Goal: Task Accomplishment & Management: Use online tool/utility

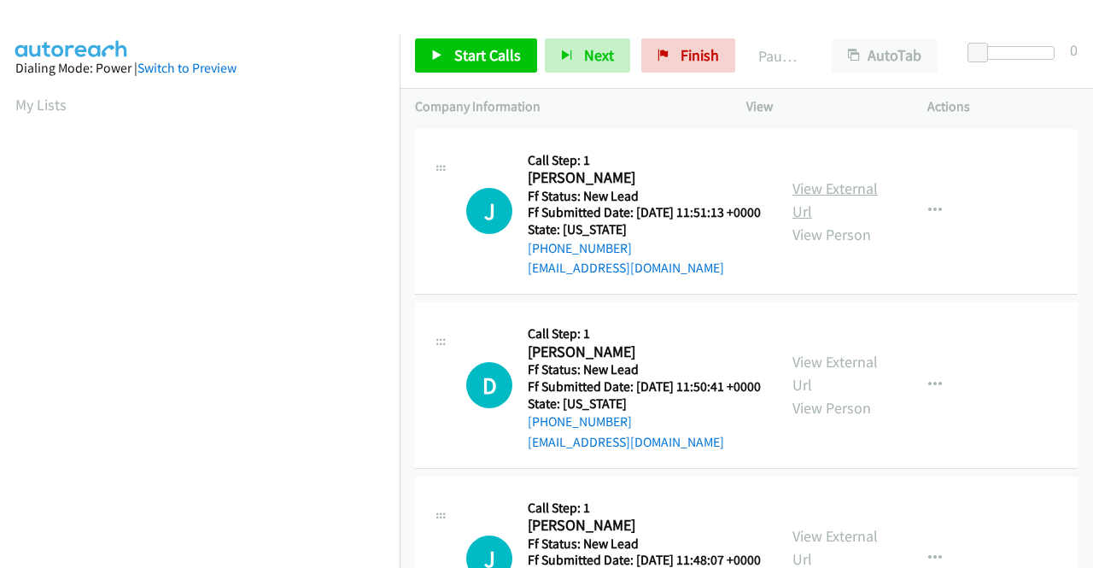
click at [817, 199] on link "View External Url" at bounding box center [834, 199] width 85 height 43
click at [806, 387] on link "View External Url" at bounding box center [834, 373] width 85 height 43
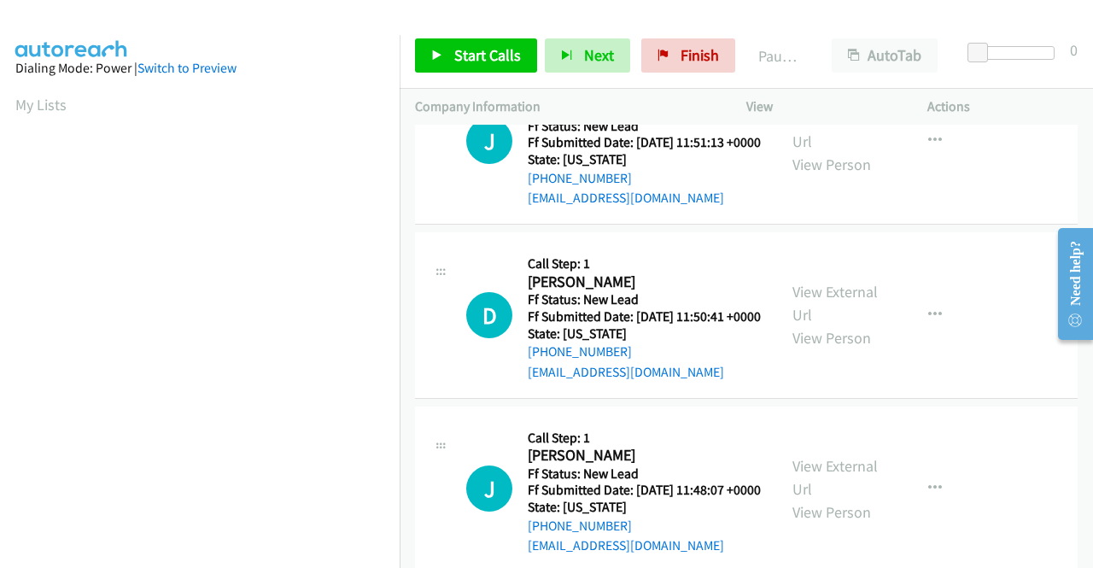
scroll to position [171, 0]
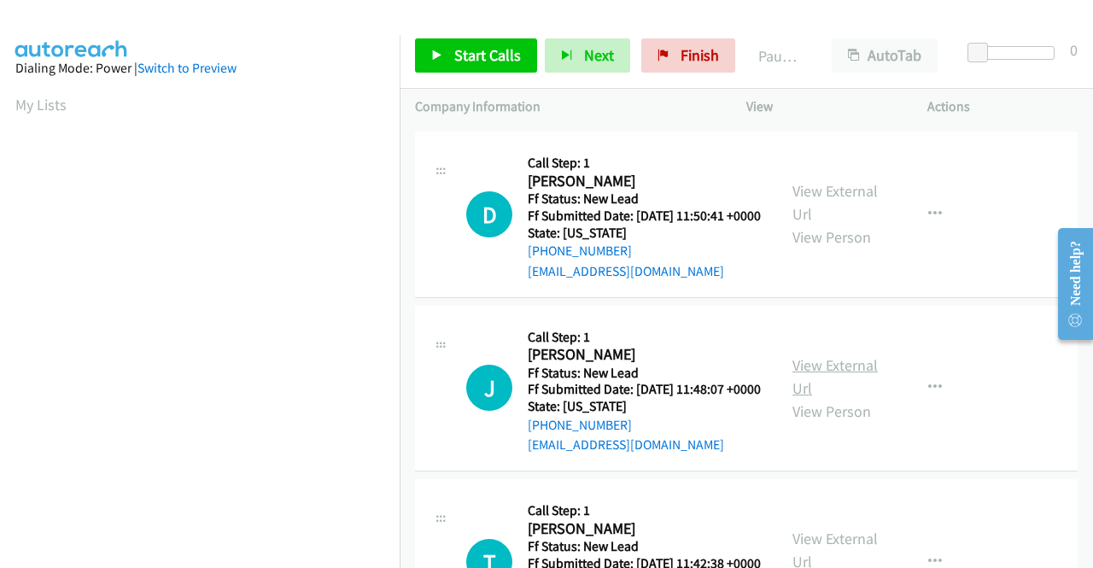
click at [831, 398] on link "View External Url" at bounding box center [834, 376] width 85 height 43
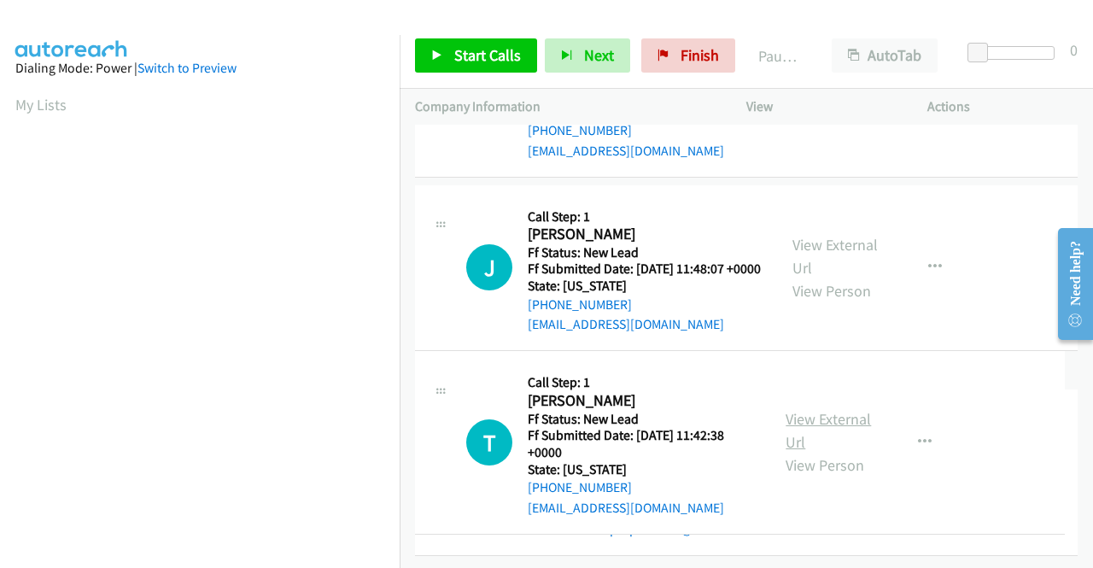
scroll to position [427, 0]
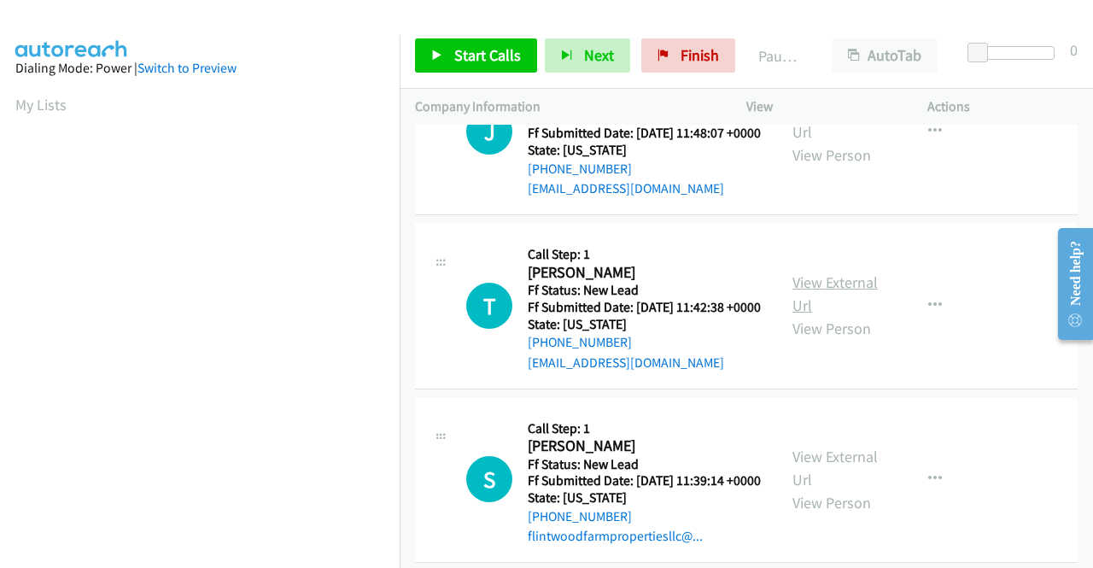
click at [834, 315] on link "View External Url" at bounding box center [834, 293] width 85 height 43
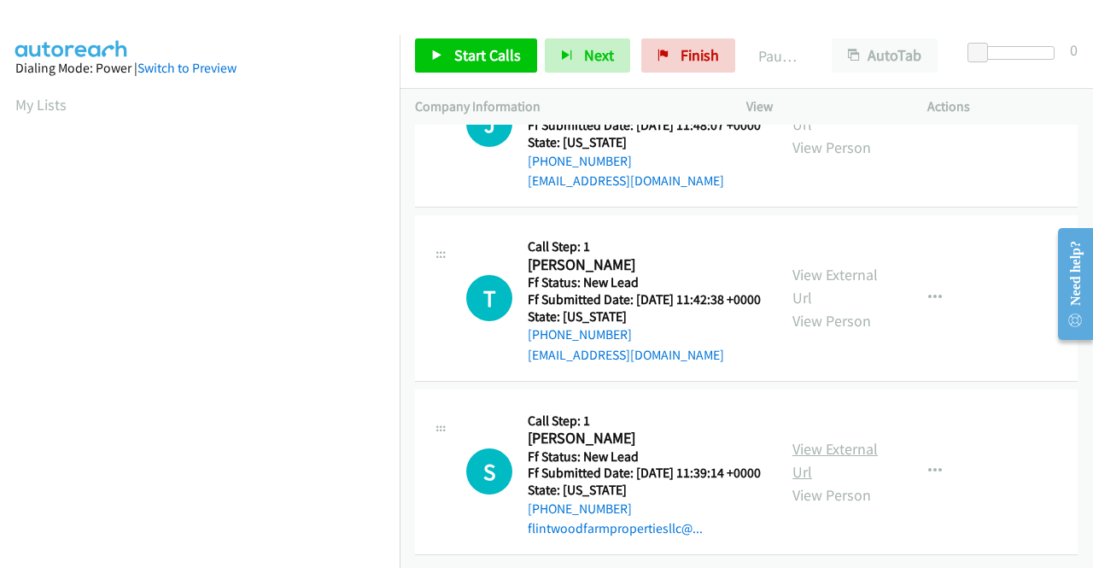
click at [836, 439] on link "View External Url" at bounding box center [834, 460] width 85 height 43
click at [490, 45] on span "Start Calls" at bounding box center [487, 55] width 67 height 20
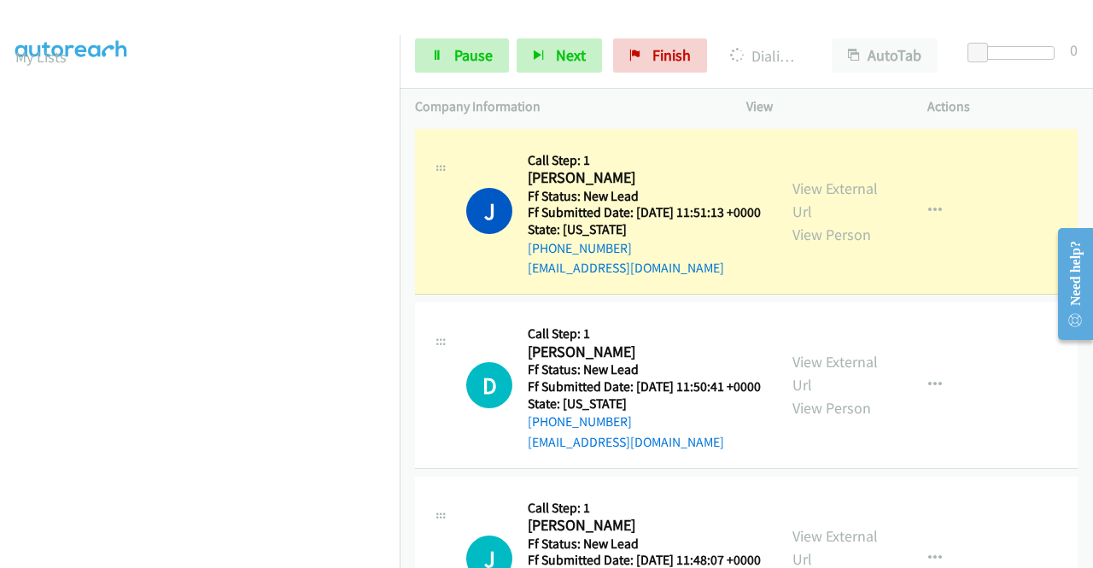
scroll to position [0, 0]
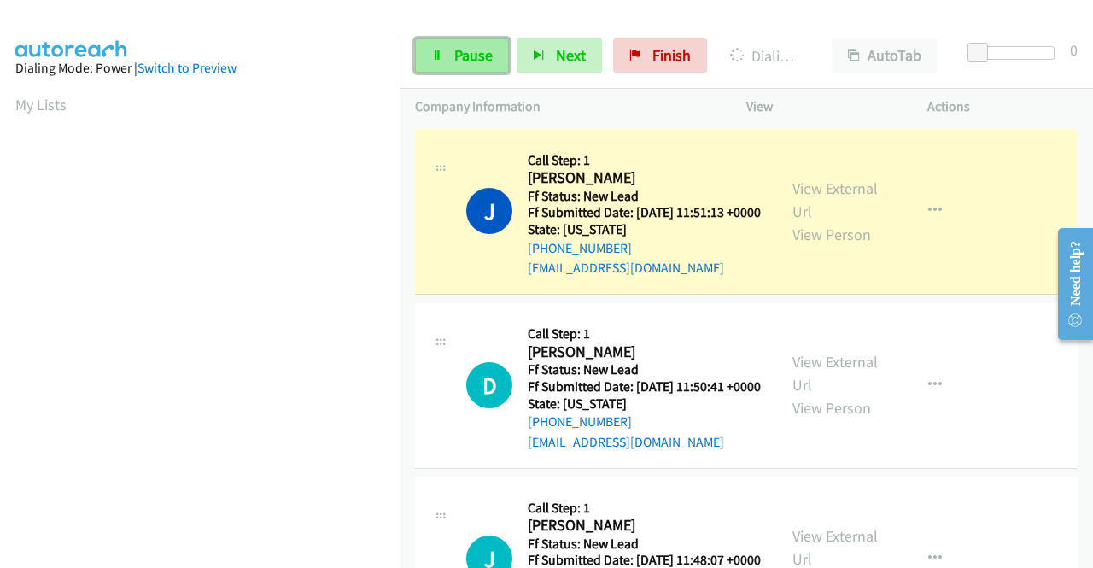
click at [471, 65] on link "Pause" at bounding box center [462, 55] width 94 height 34
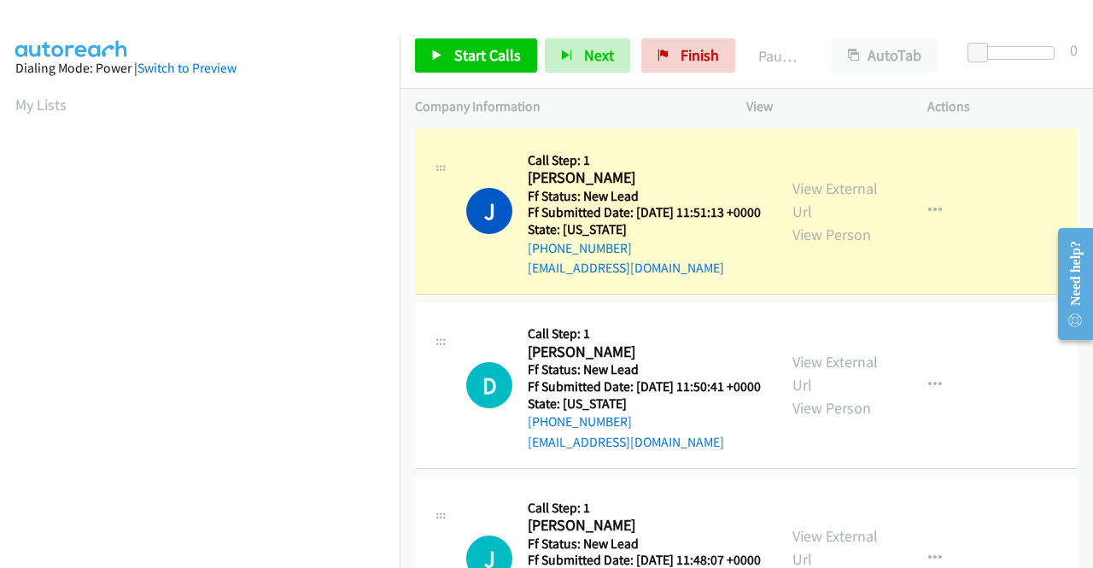
scroll to position [389, 0]
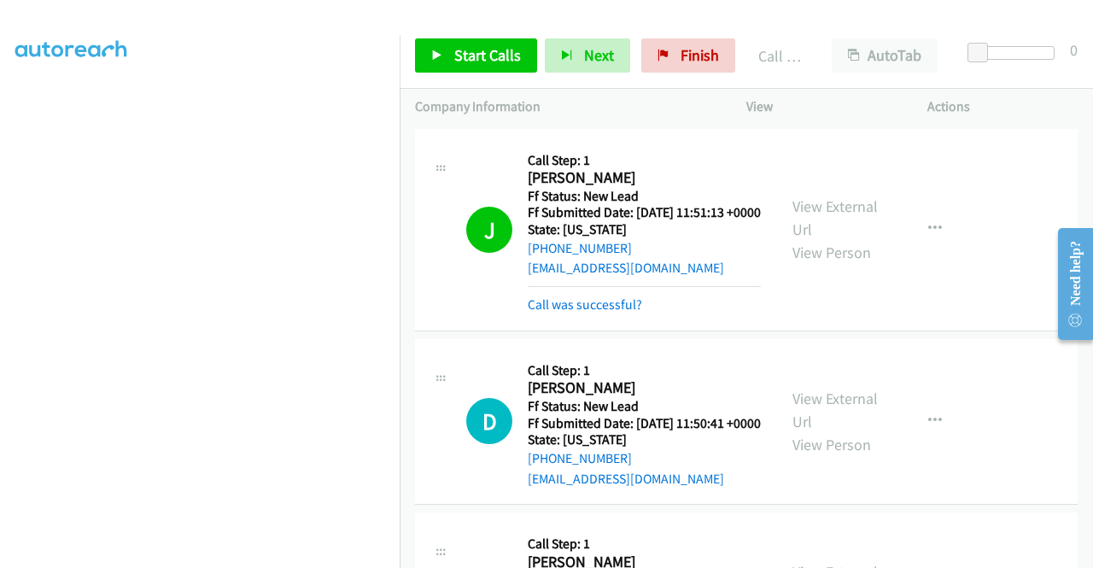
click at [932, 331] on div "J Callback Scheduled Call Step: 1 Jill Mieri America/New_York Ff Status: New Le…" at bounding box center [746, 230] width 662 height 202
click at [500, 65] on link "Start Calls" at bounding box center [476, 55] width 122 height 34
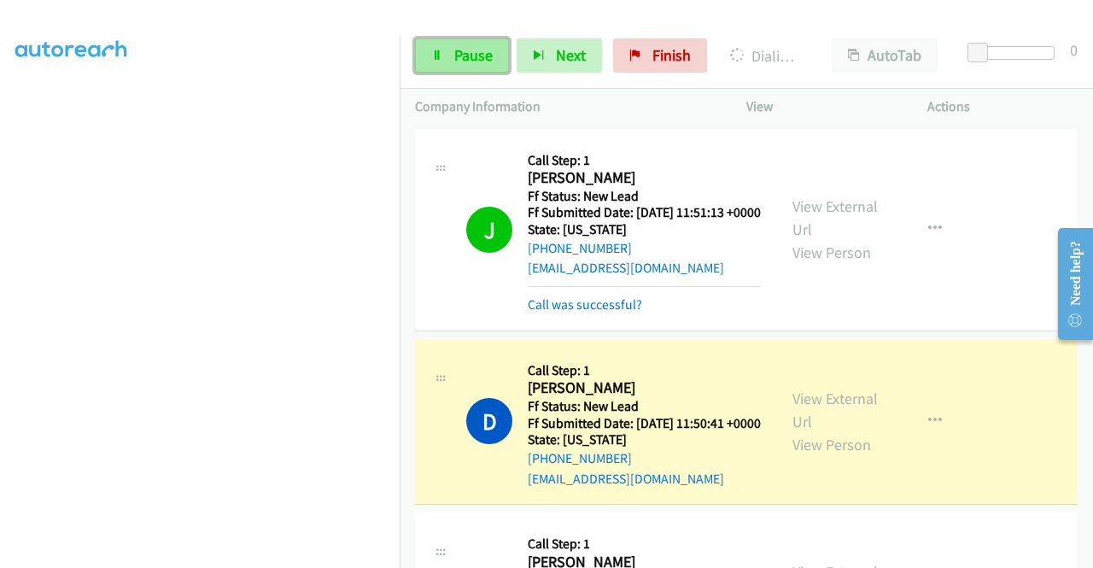
click at [456, 71] on link "Pause" at bounding box center [462, 55] width 94 height 34
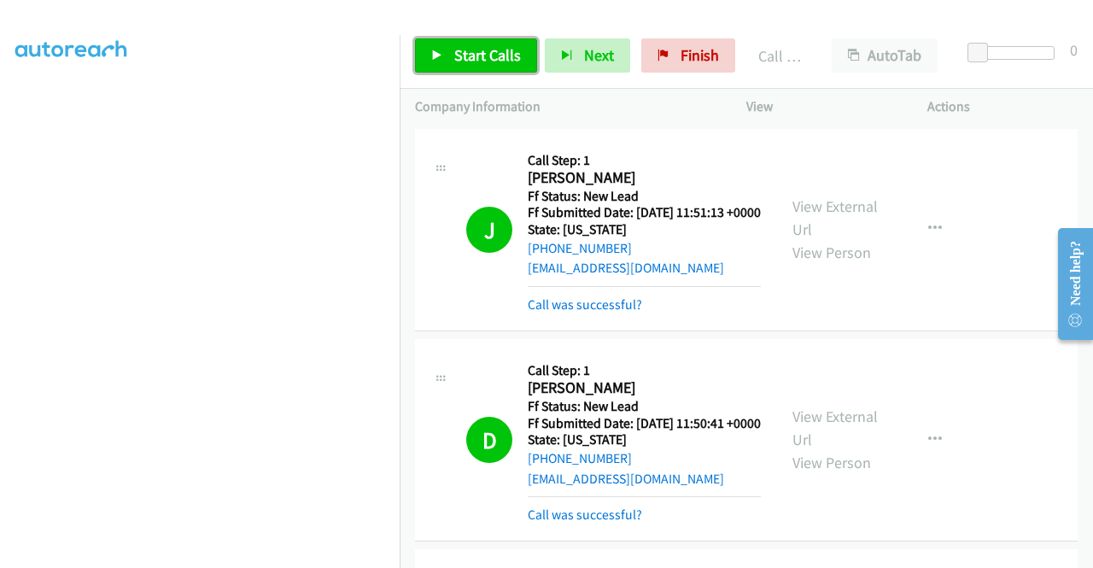
click at [500, 55] on span "Start Calls" at bounding box center [487, 55] width 67 height 20
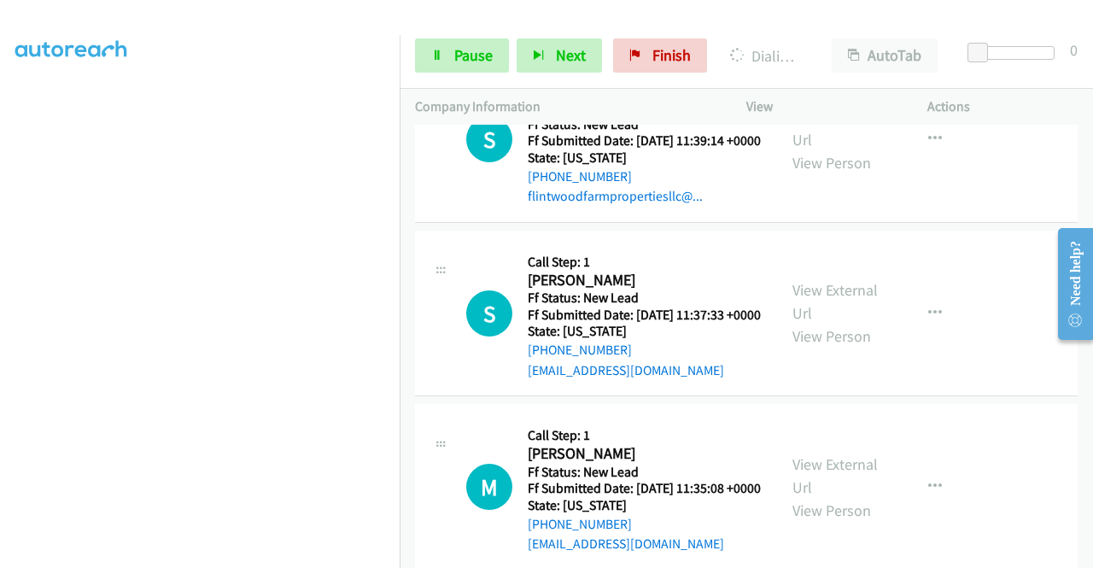
scroll to position [854, 0]
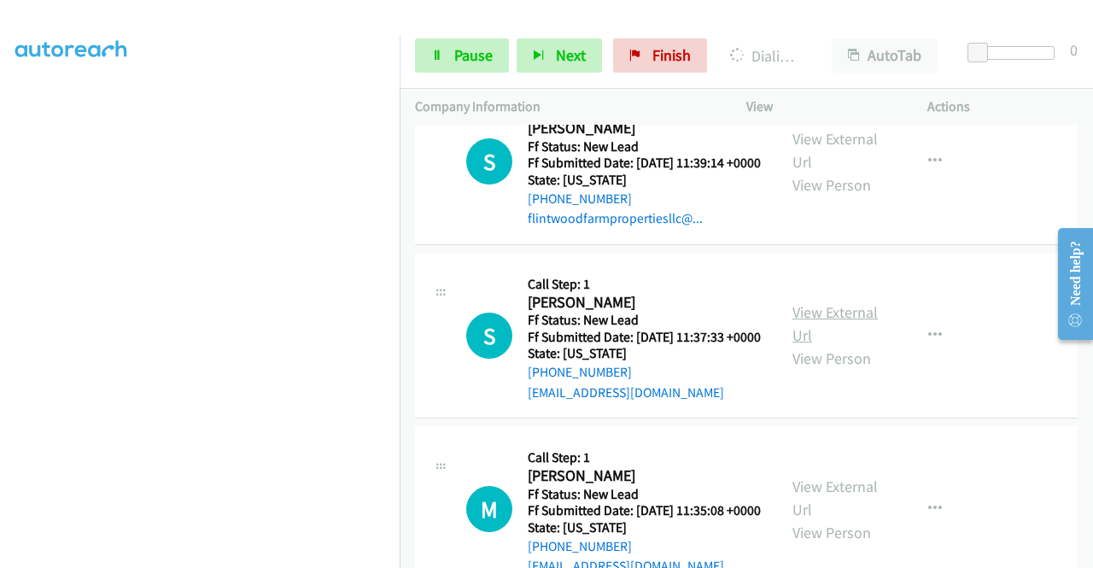
click at [842, 345] on link "View External Url" at bounding box center [834, 323] width 85 height 43
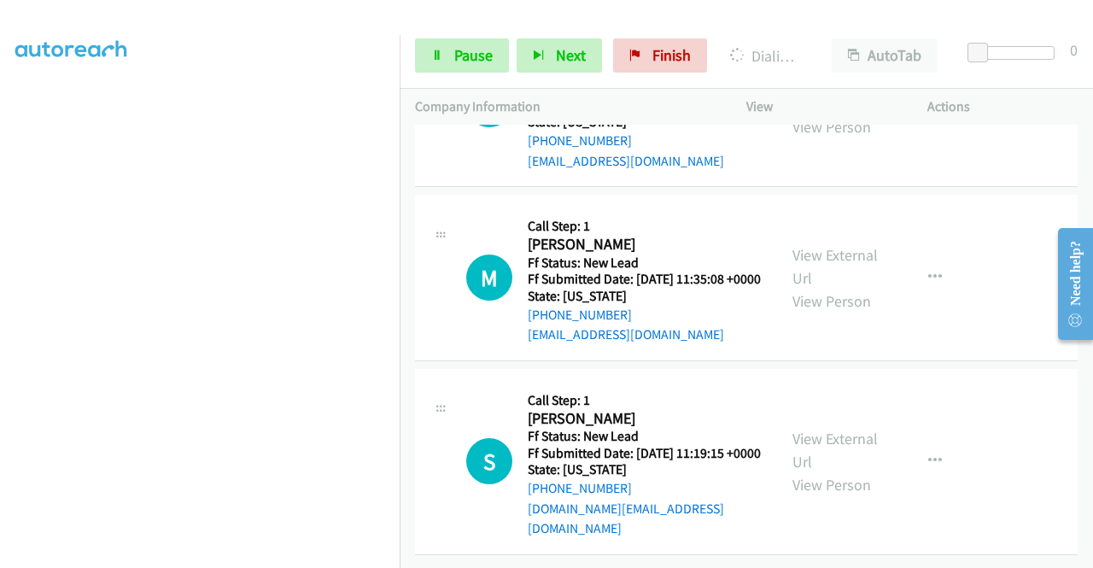
scroll to position [1110, 0]
click at [843, 288] on link "View External Url" at bounding box center [834, 266] width 85 height 43
click at [855, 429] on link "View External Url" at bounding box center [834, 450] width 85 height 43
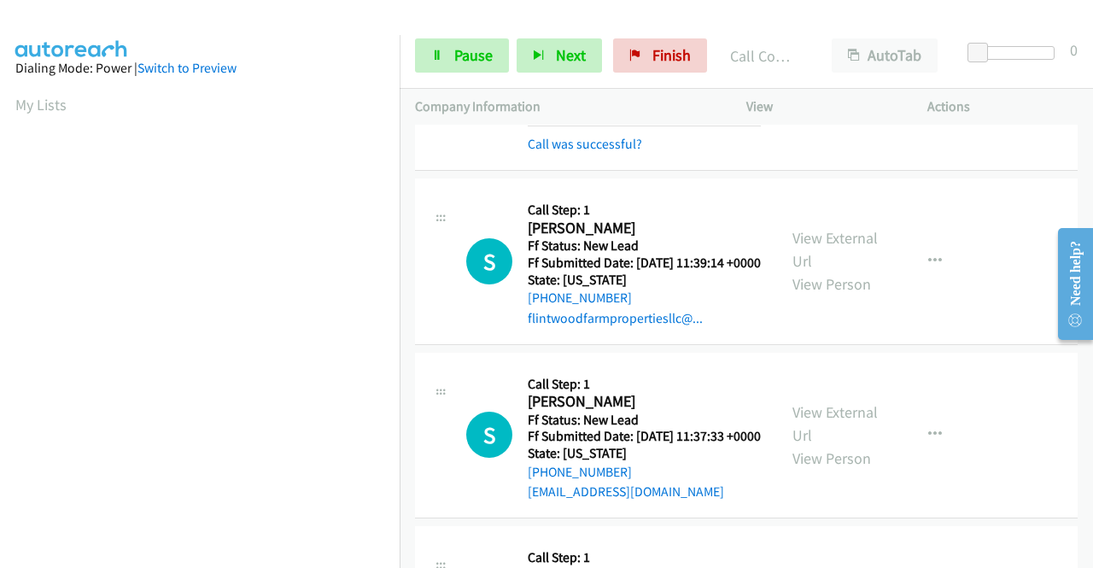
scroll to position [818, 0]
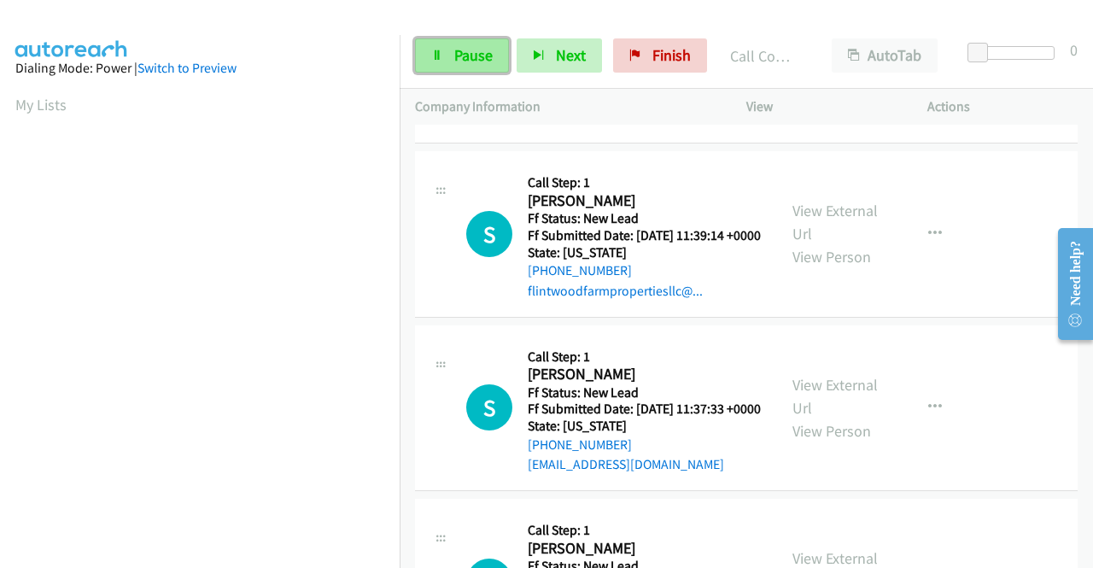
click at [464, 64] on span "Pause" at bounding box center [473, 55] width 38 height 20
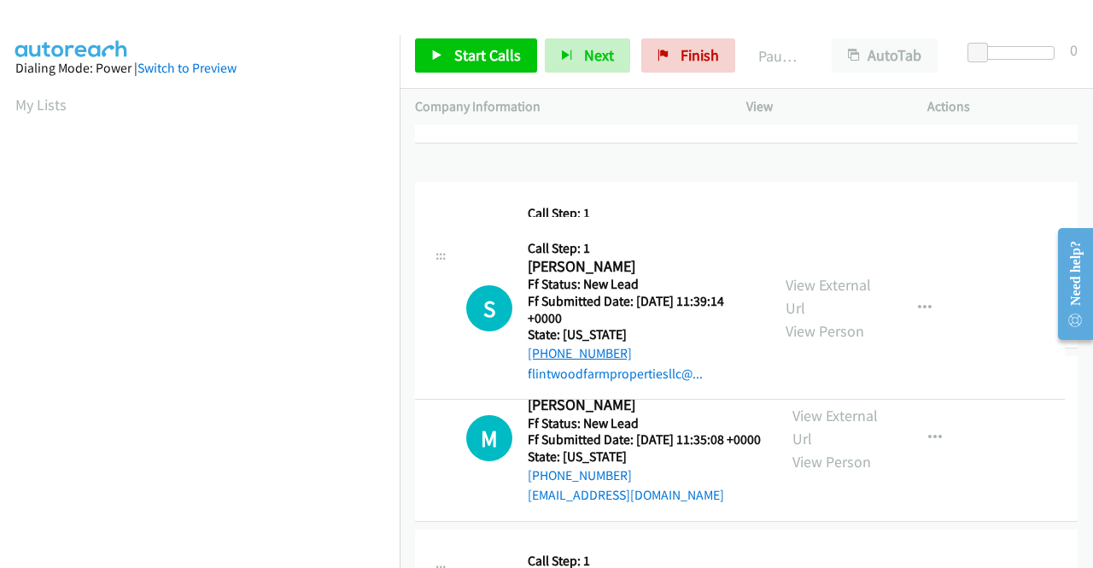
drag, startPoint x: 635, startPoint y: 354, endPoint x: 555, endPoint y: 355, distance: 80.2
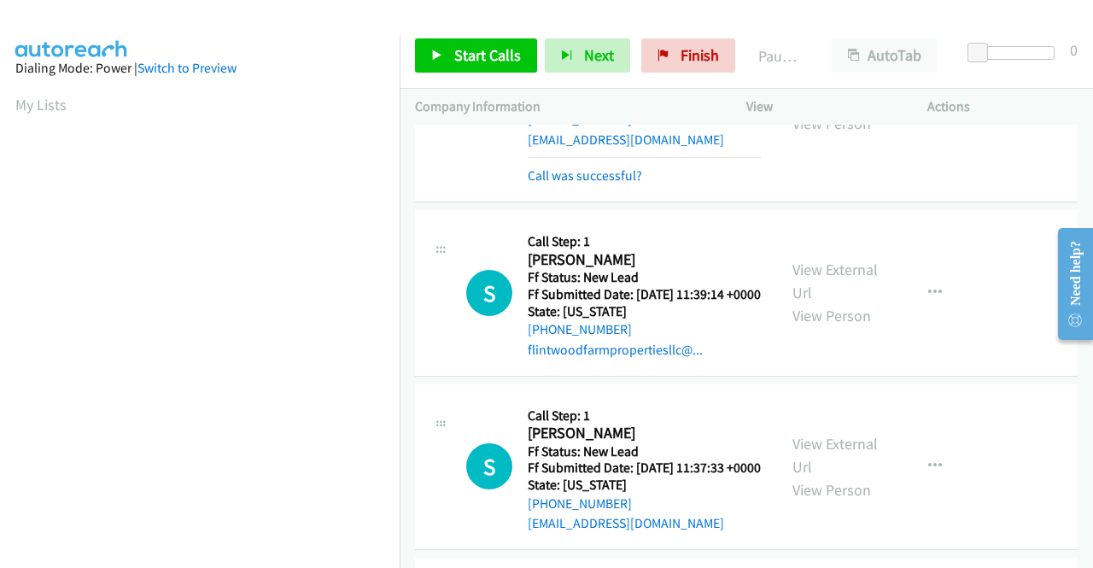
scroll to position [732, 0]
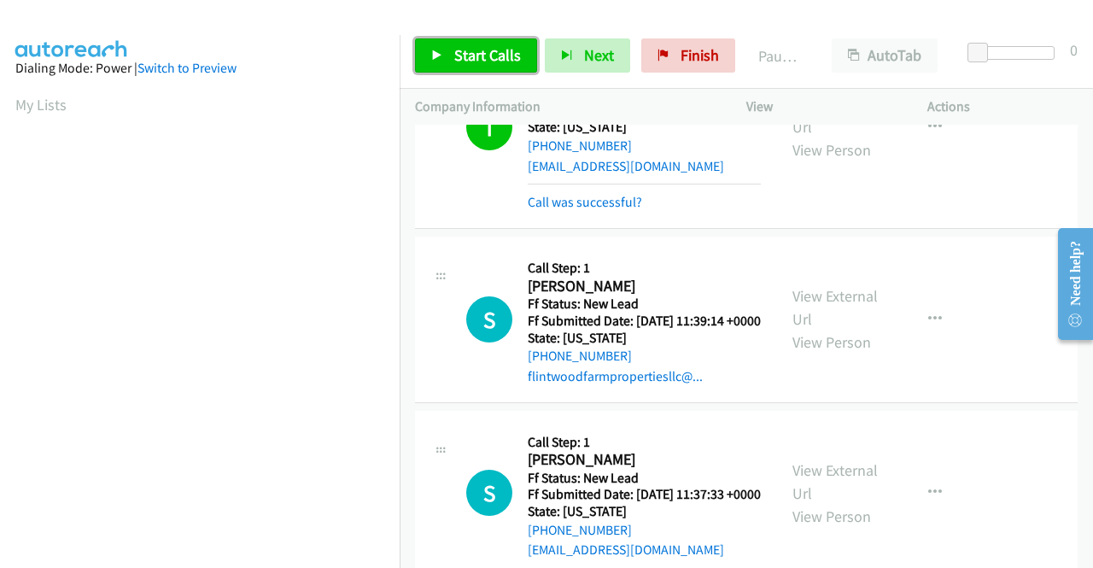
click at [446, 61] on link "Start Calls" at bounding box center [476, 55] width 122 height 34
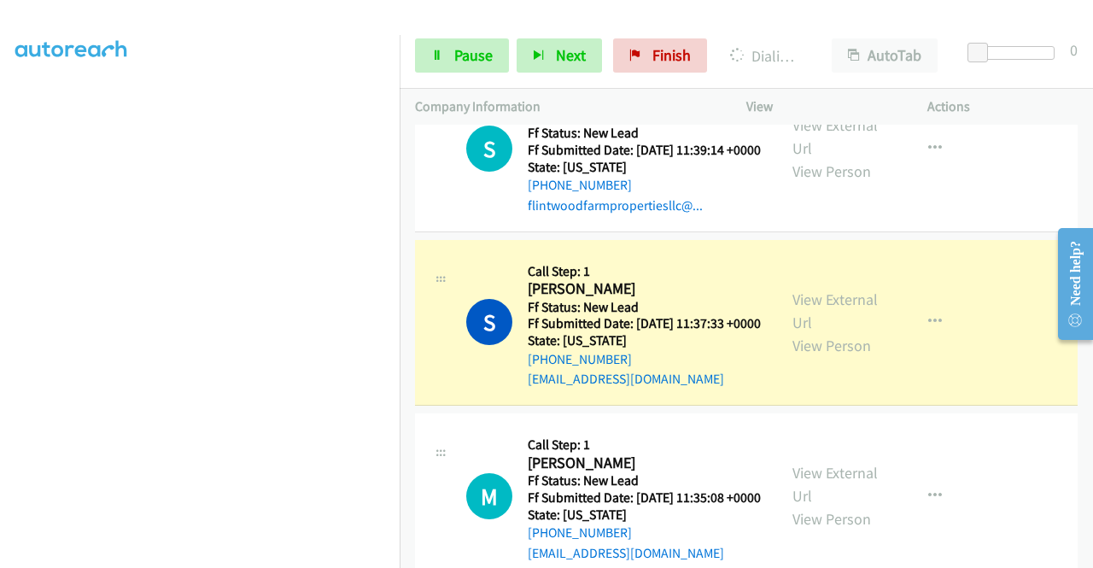
scroll to position [0, 0]
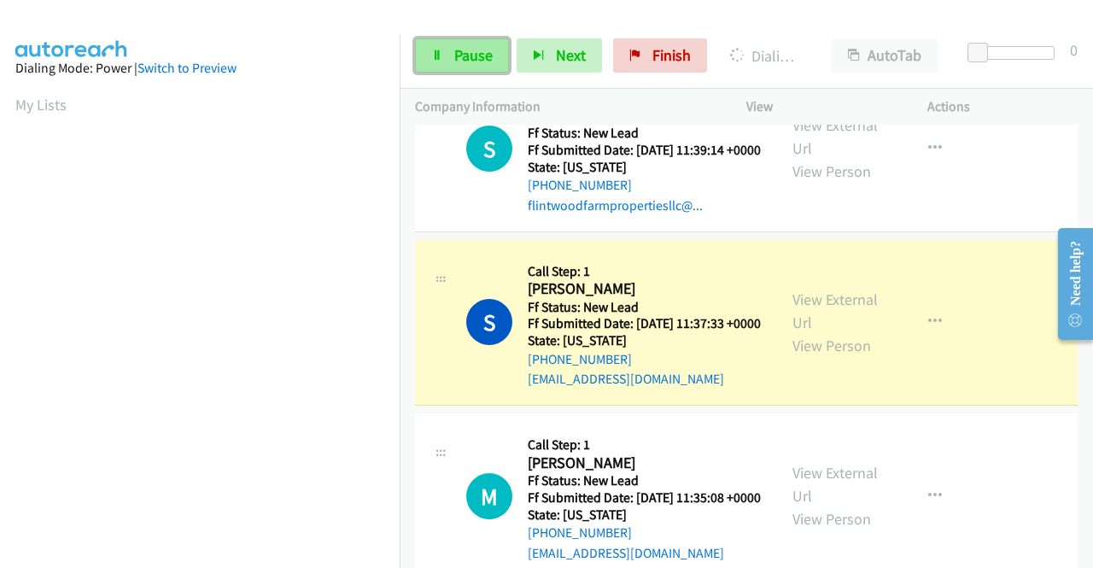
click at [458, 47] on span "Pause" at bounding box center [473, 55] width 38 height 20
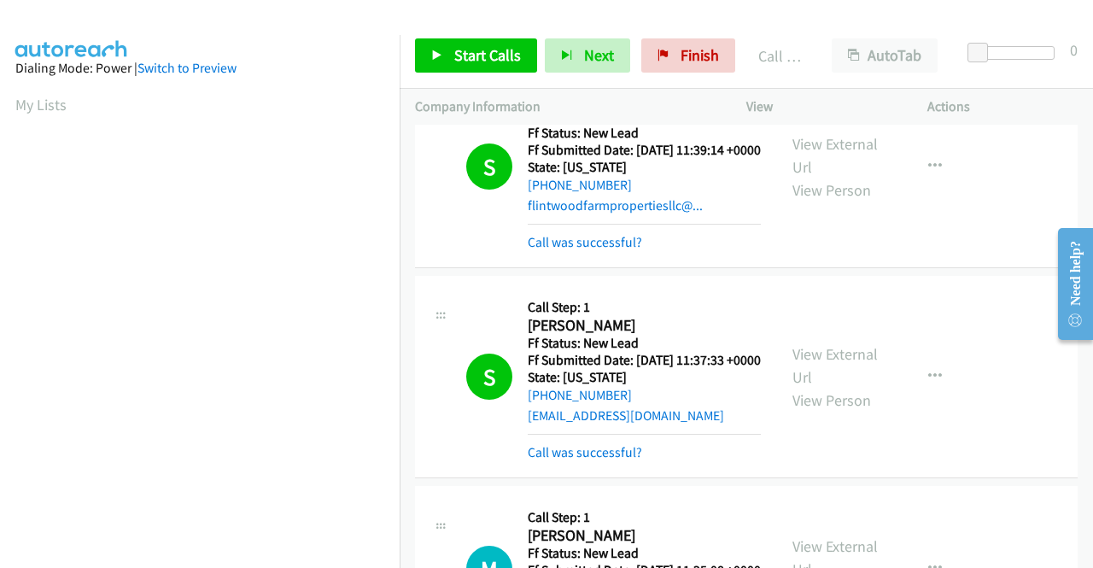
scroll to position [389, 0]
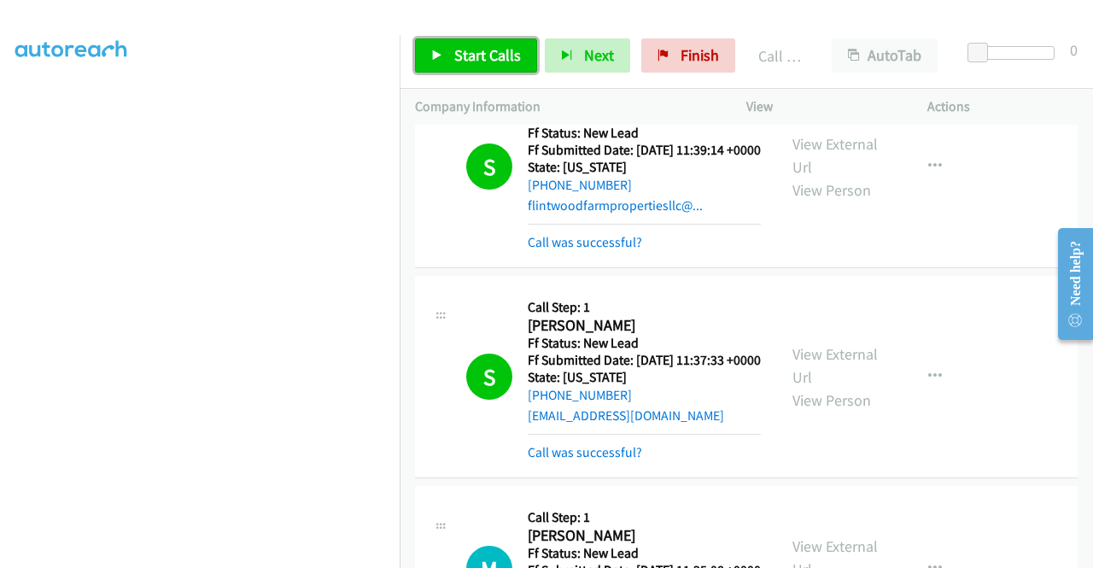
click at [455, 66] on link "Start Calls" at bounding box center [476, 55] width 122 height 34
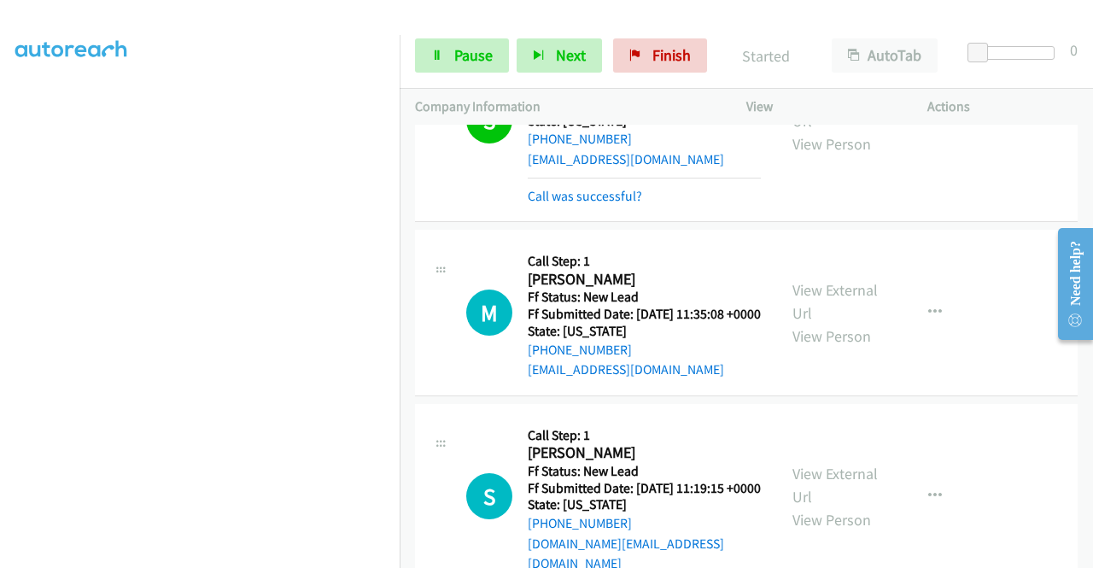
scroll to position [1507, 0]
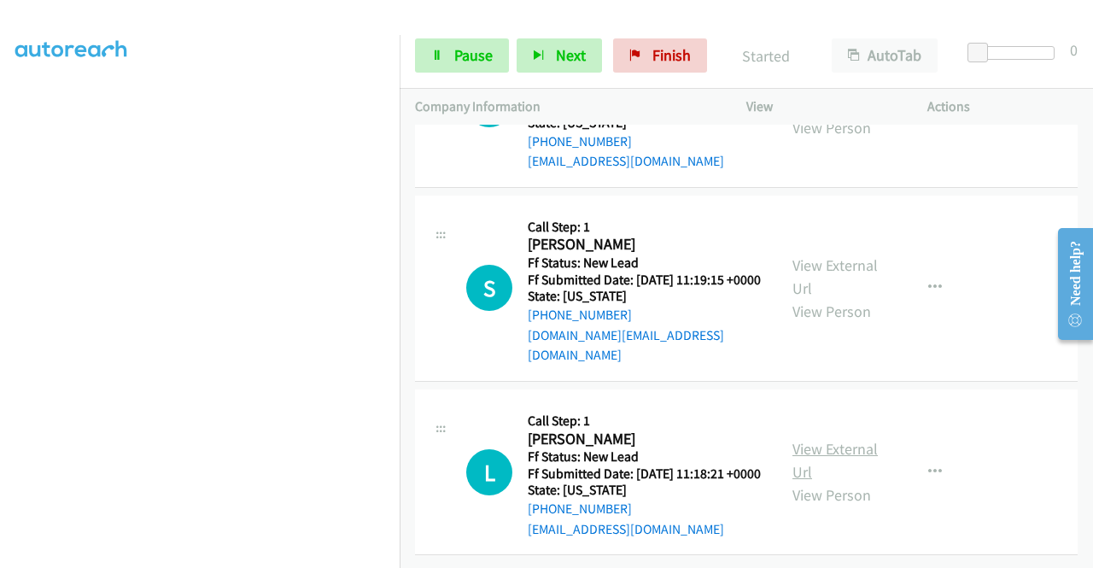
click at [854, 439] on link "View External Url" at bounding box center [834, 460] width 85 height 43
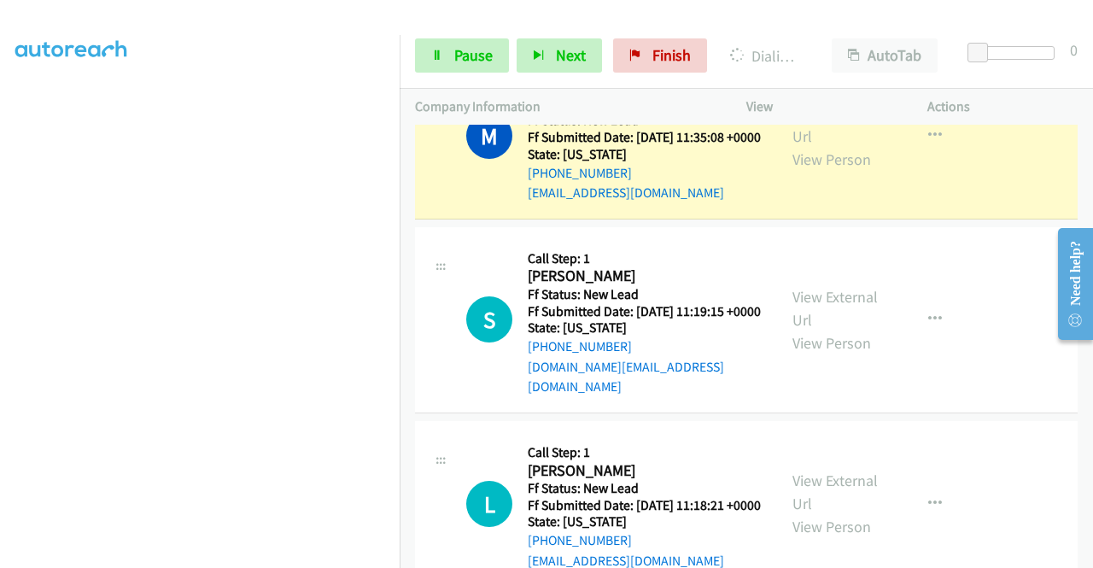
scroll to position [85, 0]
click at [926, 224] on td "M Callback Scheduled Call Step: 1 Michael Jones America/New_York Ff Status: New…" at bounding box center [745, 137] width 693 height 174
click at [482, 45] on span "Pause" at bounding box center [473, 55] width 38 height 20
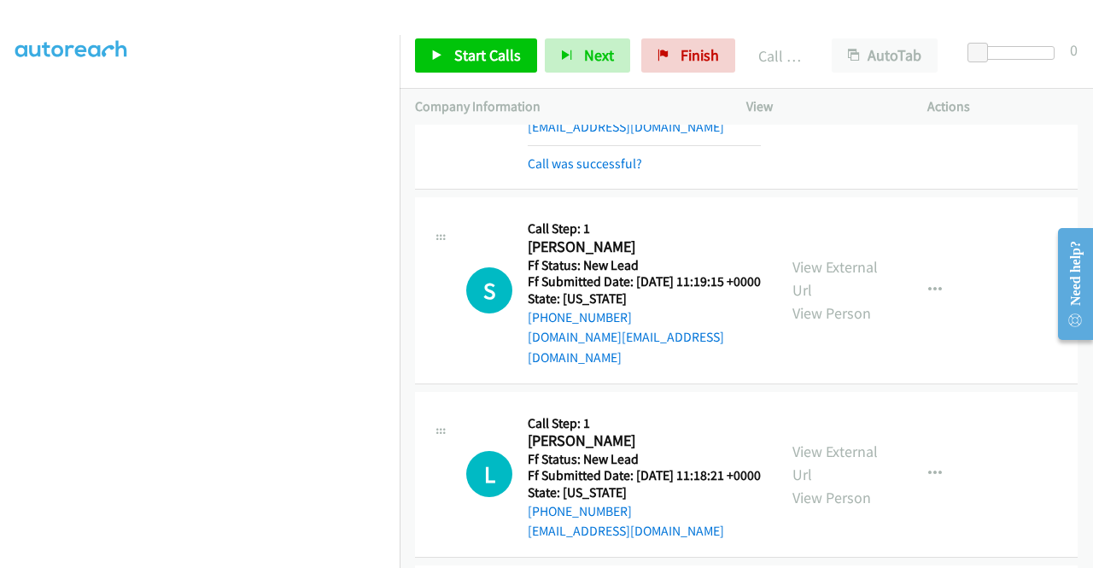
scroll to position [1421, 0]
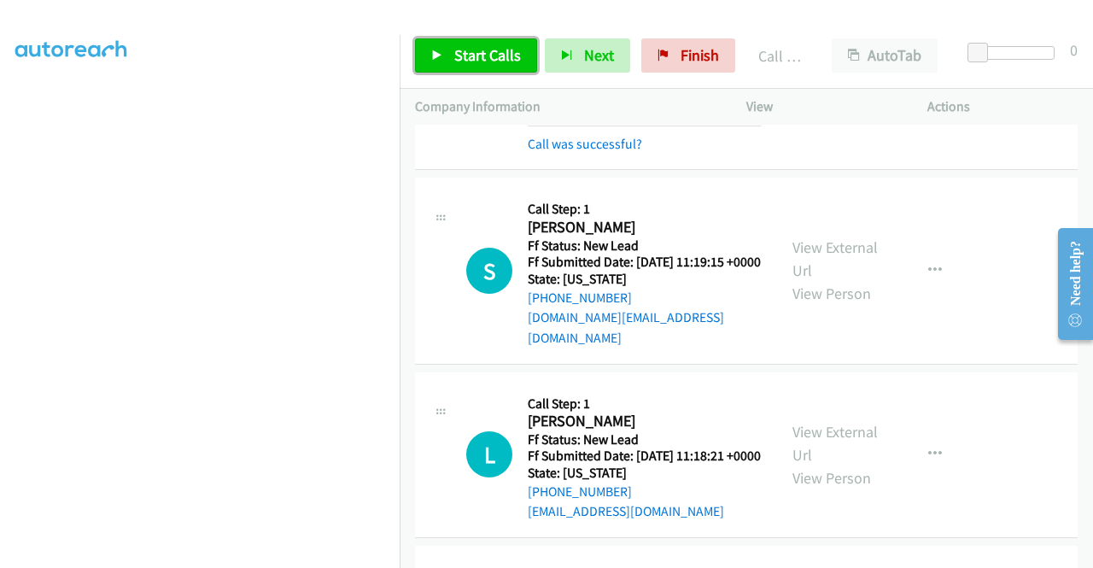
click at [489, 50] on span "Start Calls" at bounding box center [487, 55] width 67 height 20
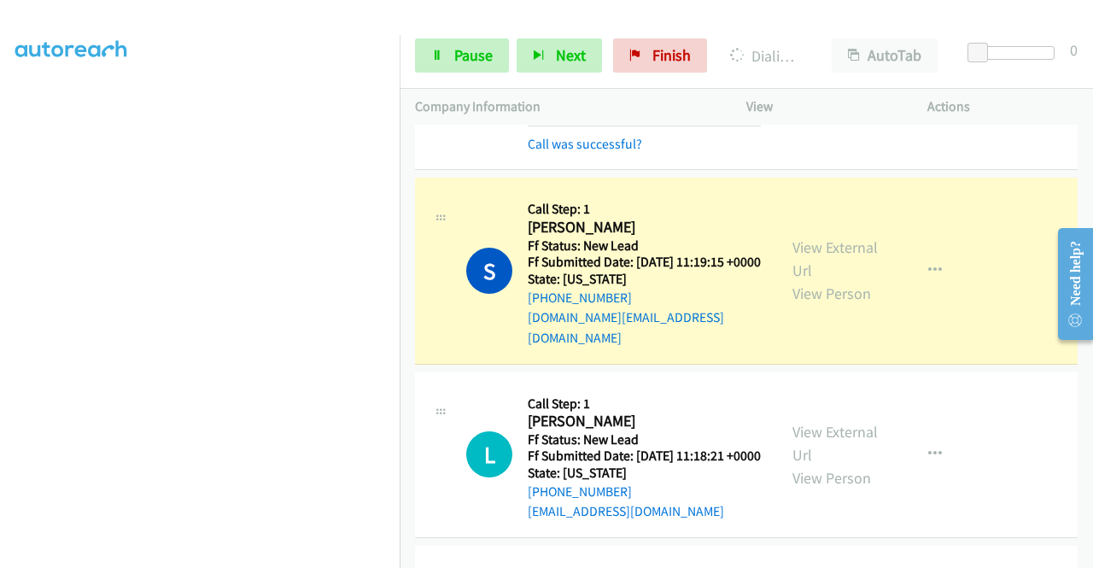
click at [1065, 368] on td "S Callback Scheduled Call Step: 1 Samuel Carlson America/New_York Ff Status: Ne…" at bounding box center [745, 271] width 693 height 194
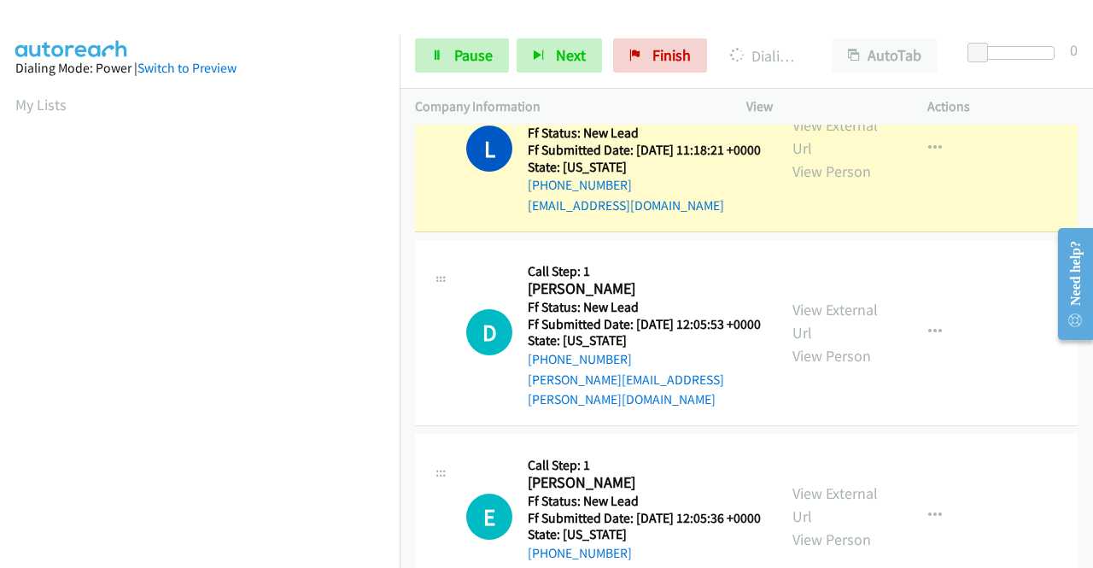
scroll to position [1848, 0]
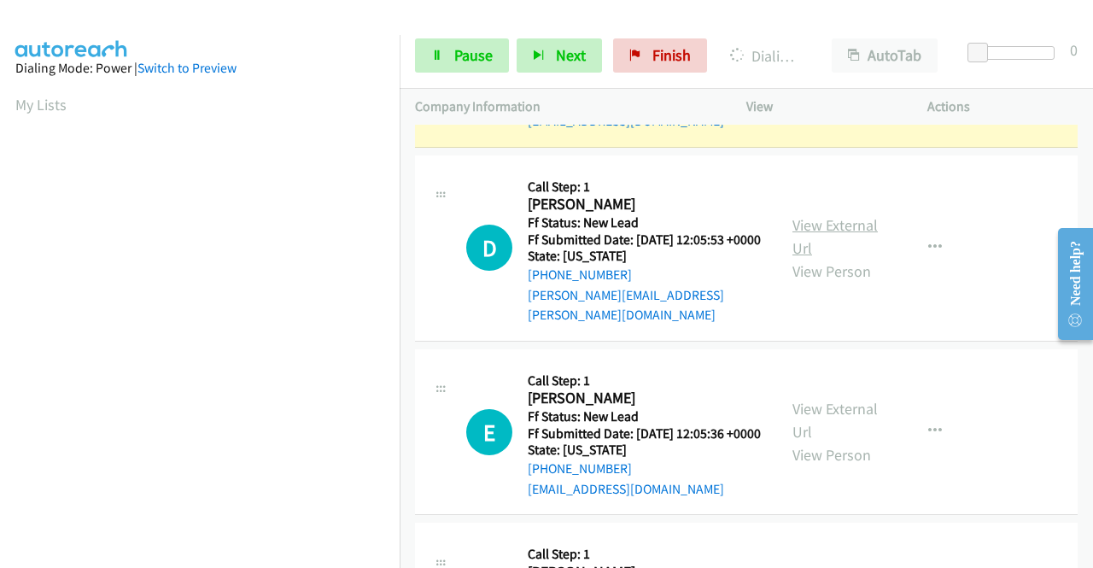
click at [828, 258] on link "View External Url" at bounding box center [834, 236] width 85 height 43
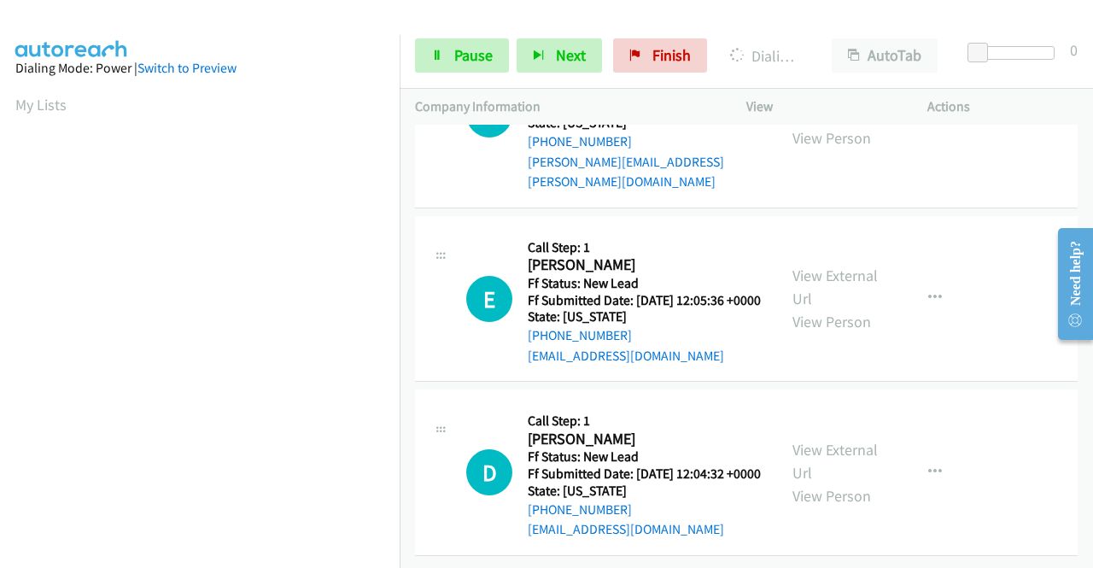
scroll to position [2019, 0]
click at [847, 308] on link "View External Url" at bounding box center [834, 286] width 85 height 43
click at [824, 440] on link "View External Url" at bounding box center [834, 461] width 85 height 43
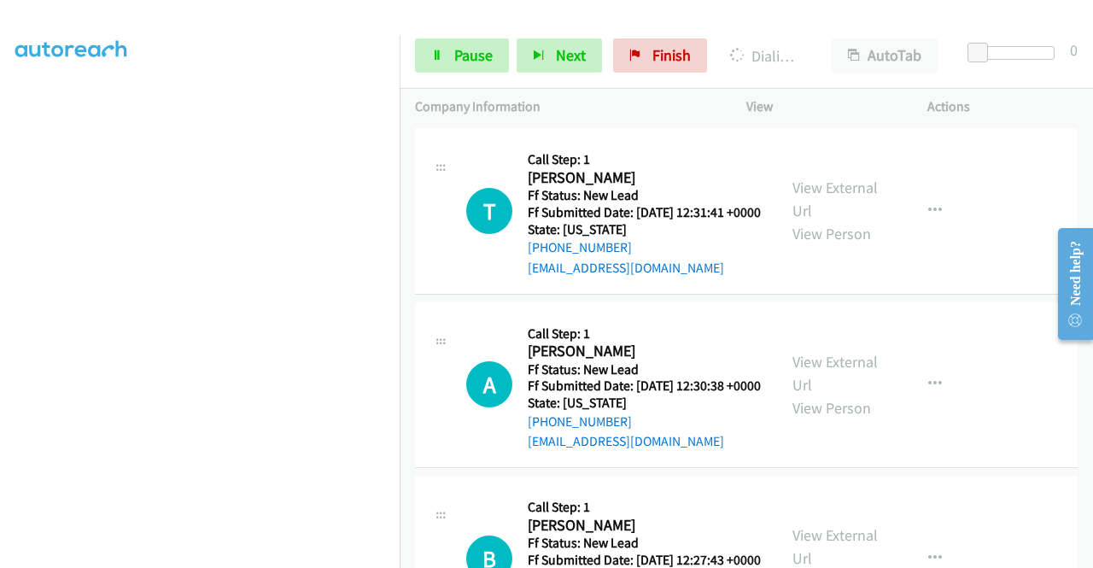
scroll to position [2576, 0]
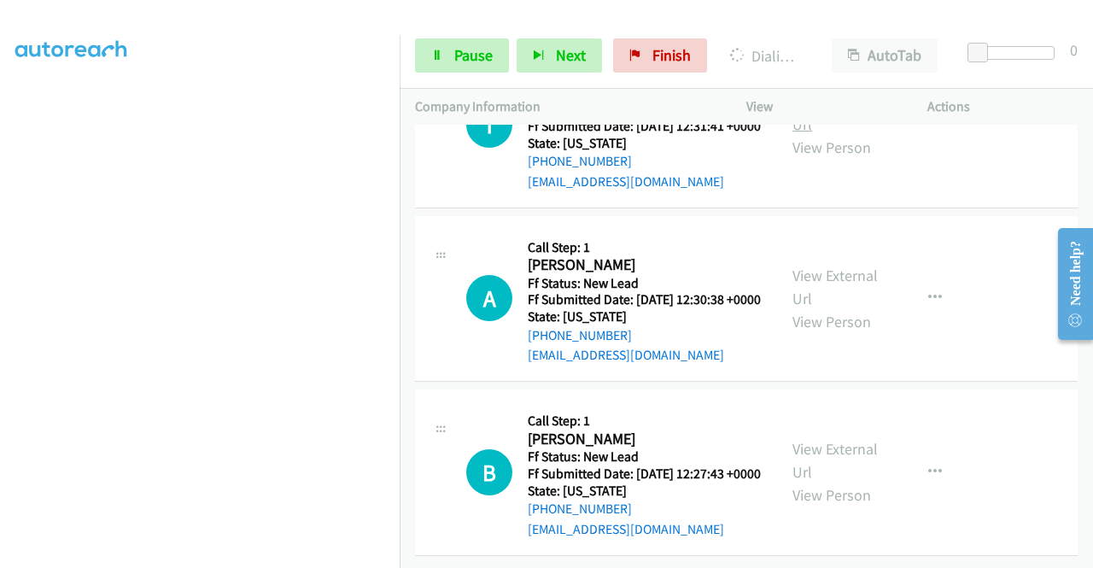
click at [854, 134] on link "View External Url" at bounding box center [834, 112] width 85 height 43
click at [839, 308] on link "View External Url" at bounding box center [834, 286] width 85 height 43
click at [847, 472] on link "View External Url" at bounding box center [834, 460] width 85 height 43
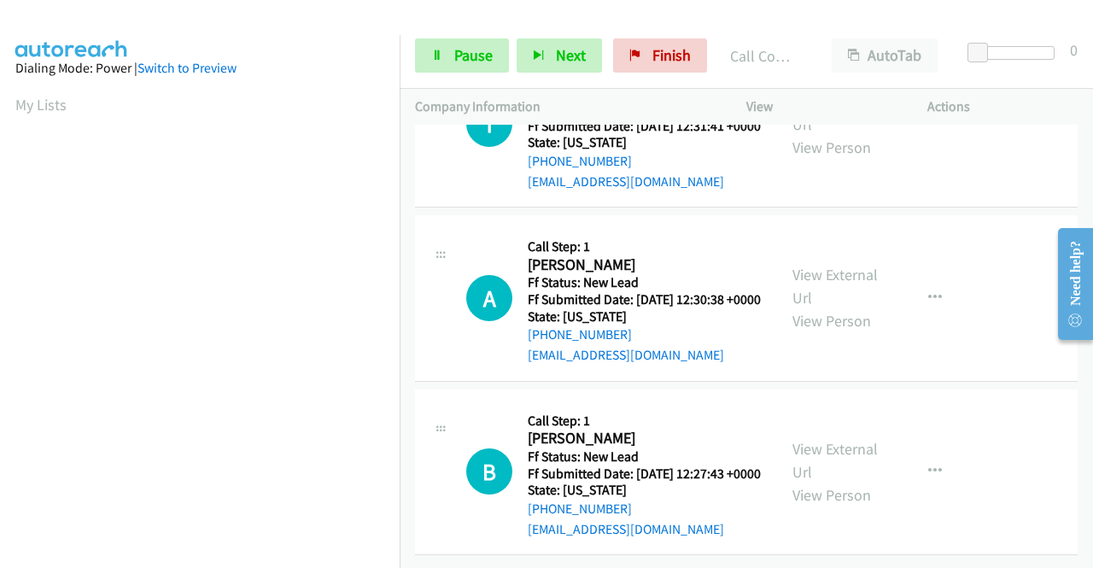
scroll to position [2829, 0]
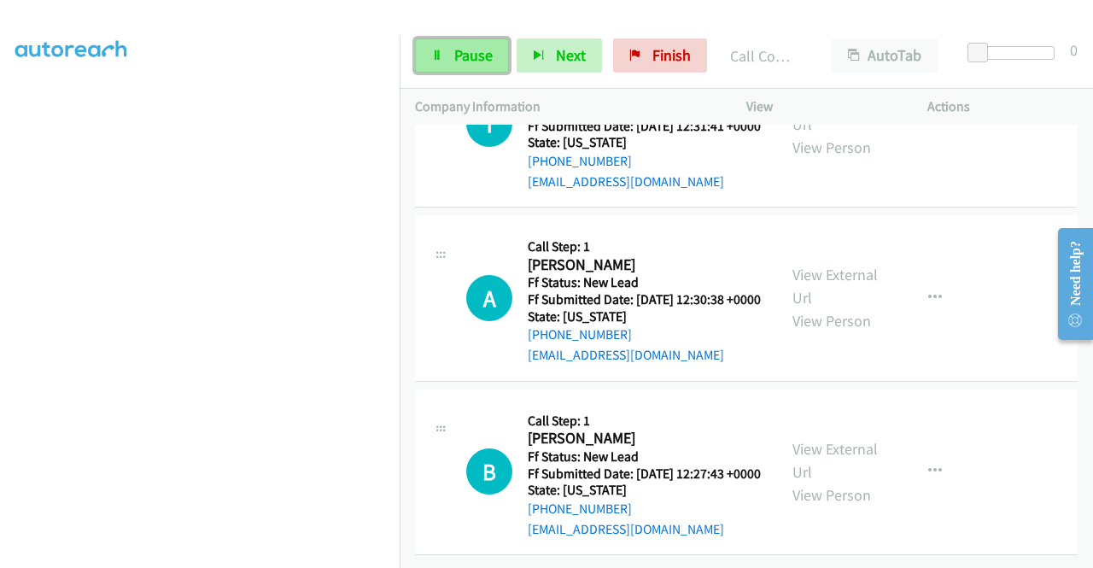
click at [487, 50] on span "Pause" at bounding box center [473, 55] width 38 height 20
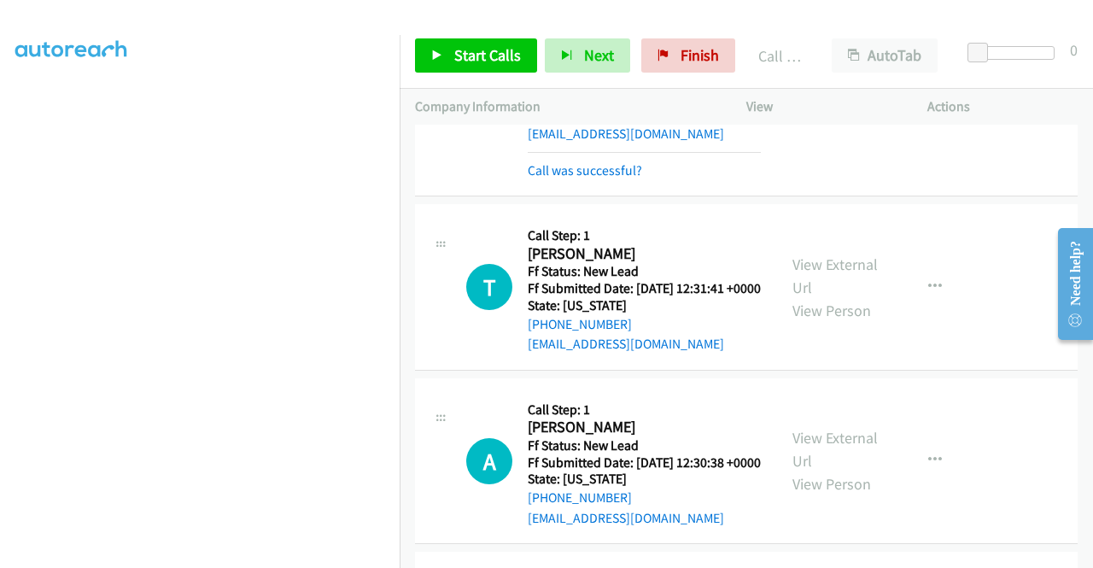
scroll to position [2487, 0]
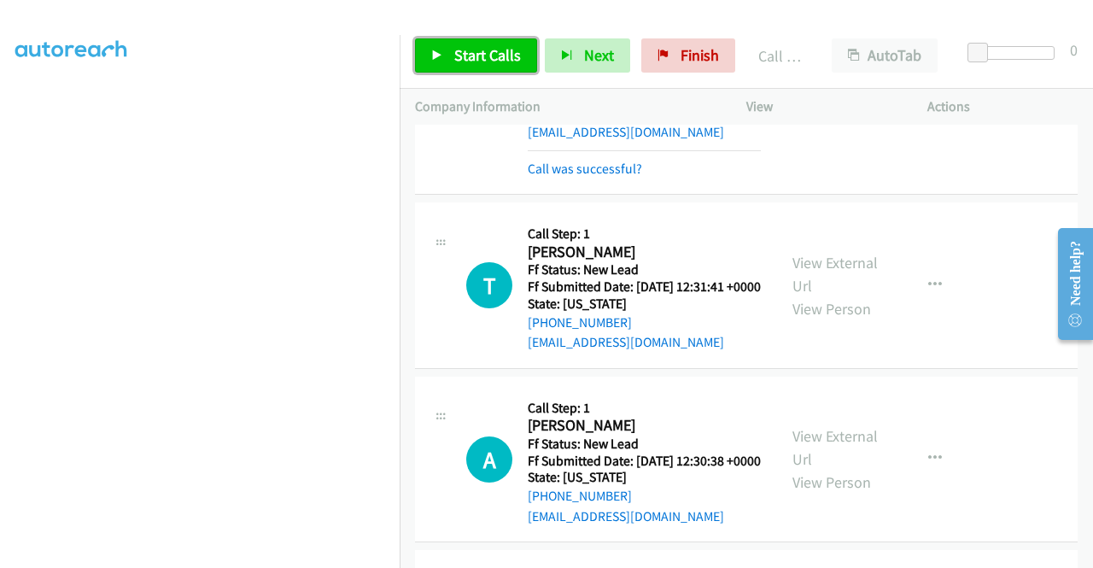
click at [464, 59] on span "Start Calls" at bounding box center [487, 55] width 67 height 20
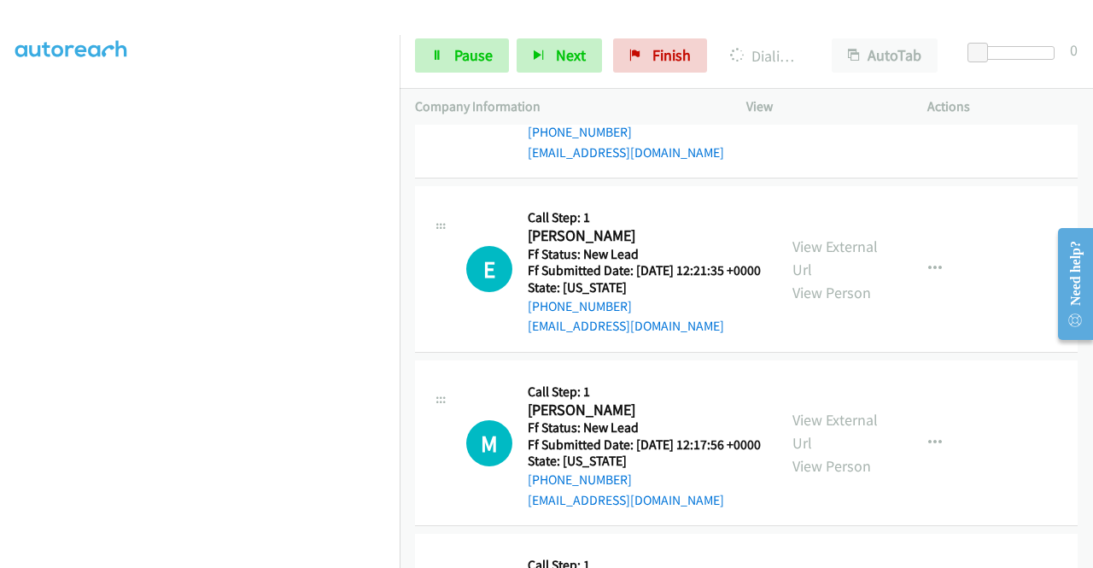
scroll to position [3170, 0]
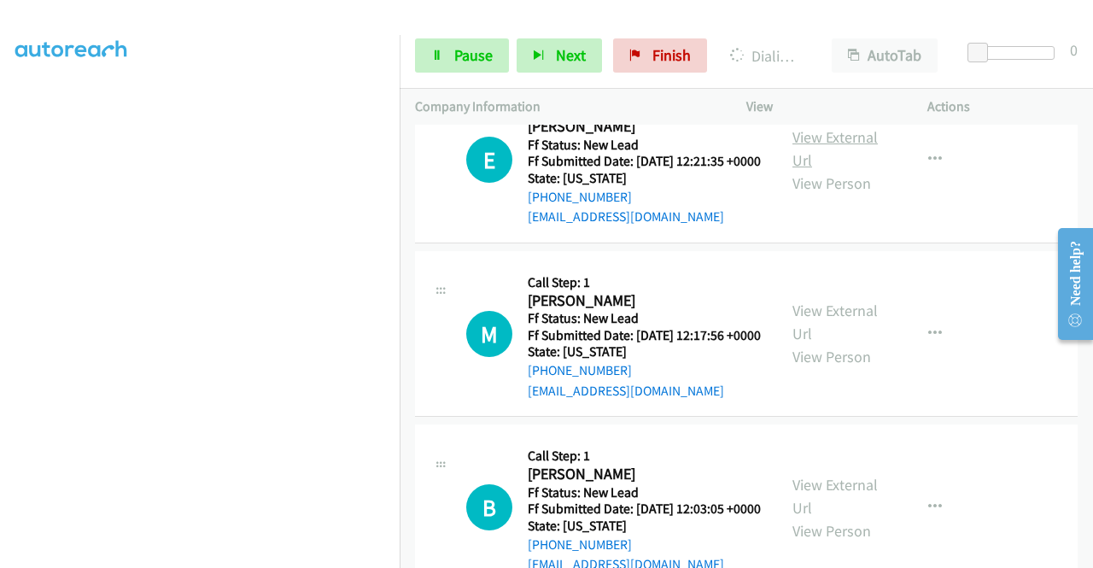
click at [820, 170] on link "View External Url" at bounding box center [834, 148] width 85 height 43
click at [845, 343] on link "View External Url" at bounding box center [834, 321] width 85 height 43
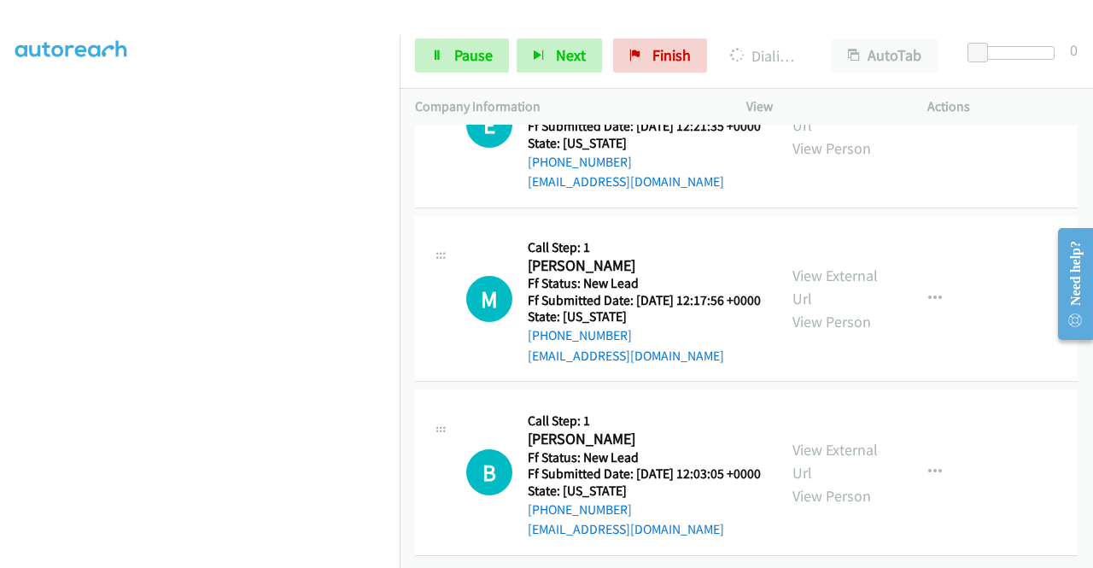
scroll to position [3472, 0]
drag, startPoint x: 860, startPoint y: 418, endPoint x: 862, endPoint y: 427, distance: 8.9
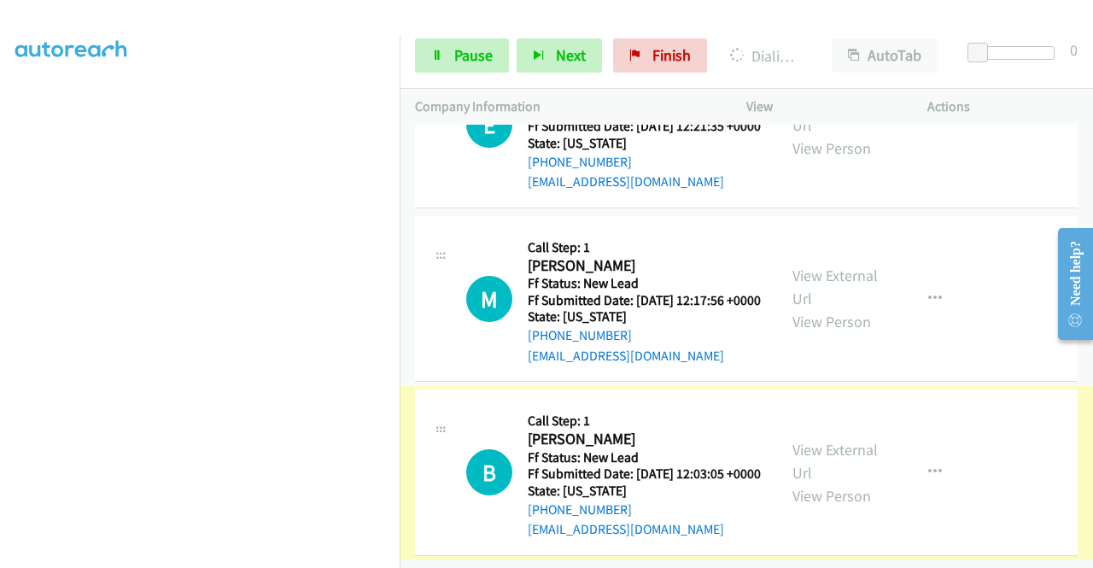
click at [862, 440] on link "View External Url" at bounding box center [834, 461] width 85 height 43
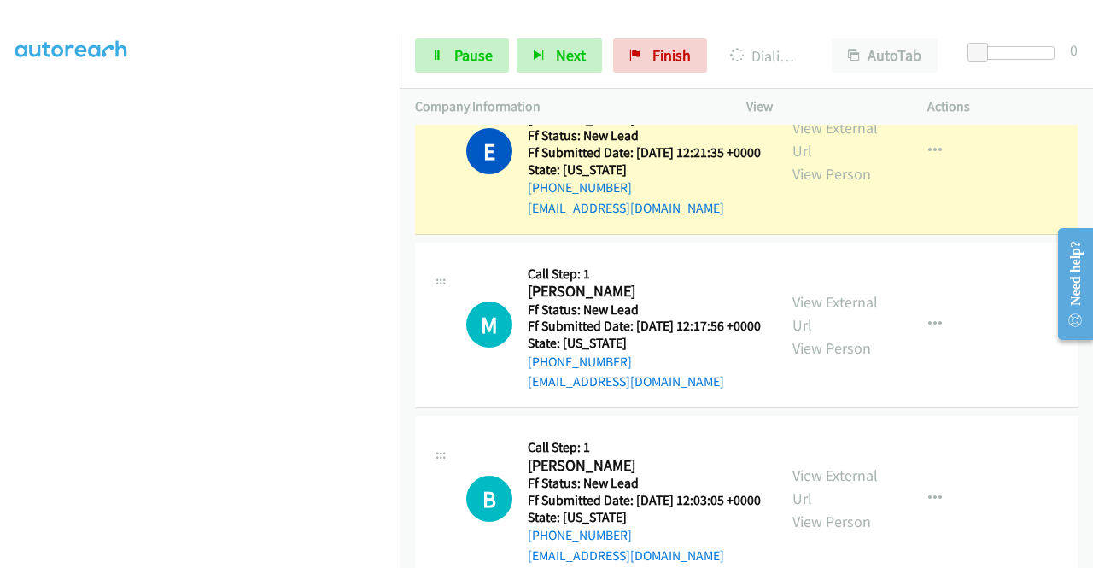
scroll to position [389, 0]
click at [454, 57] on span "Pause" at bounding box center [473, 55] width 38 height 20
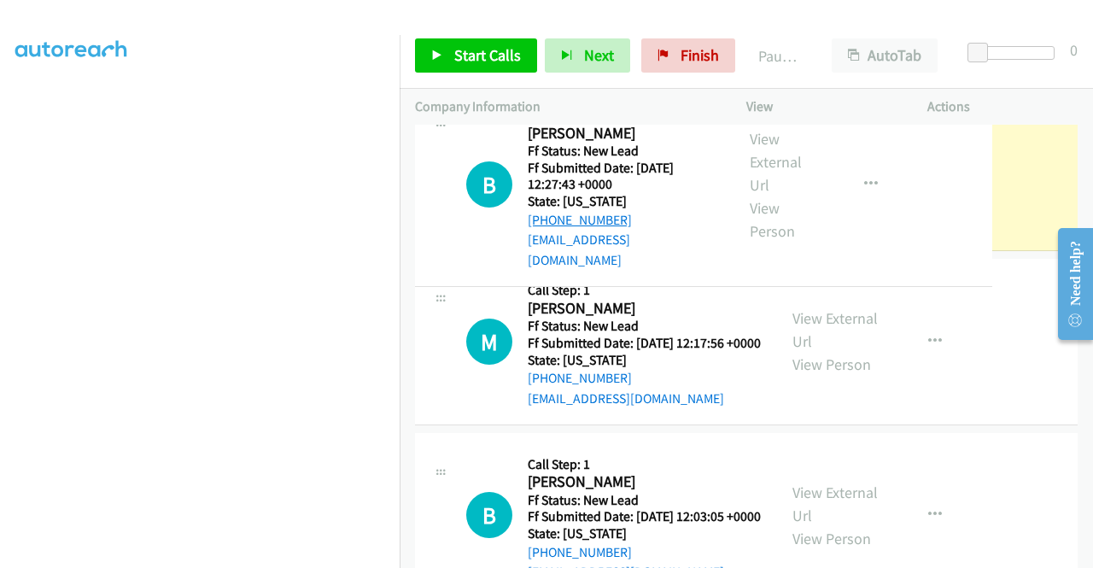
drag, startPoint x: 615, startPoint y: 214, endPoint x: 561, endPoint y: 223, distance: 55.3
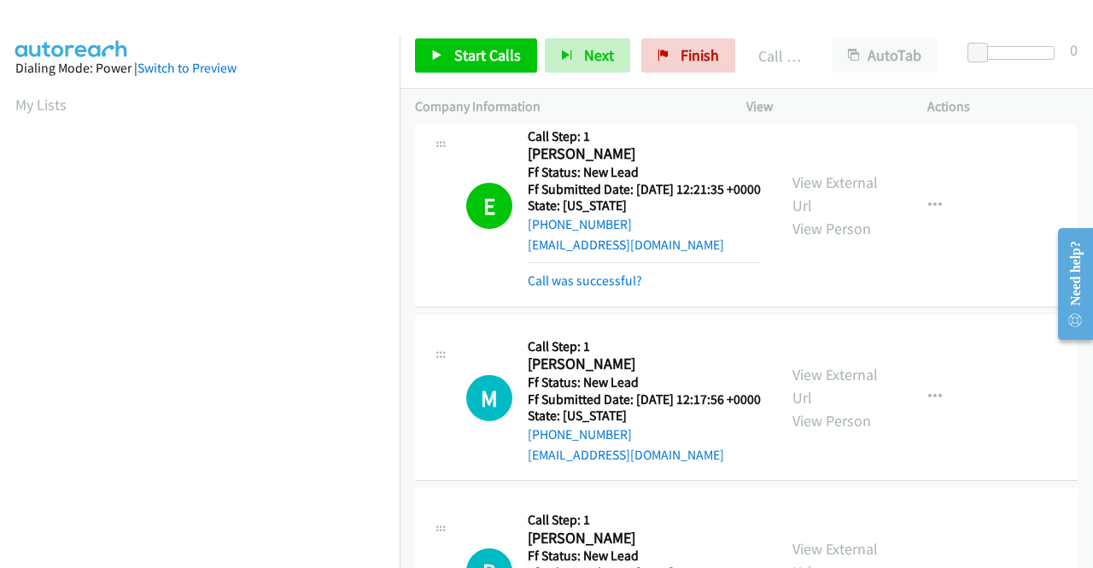
scroll to position [3252, 0]
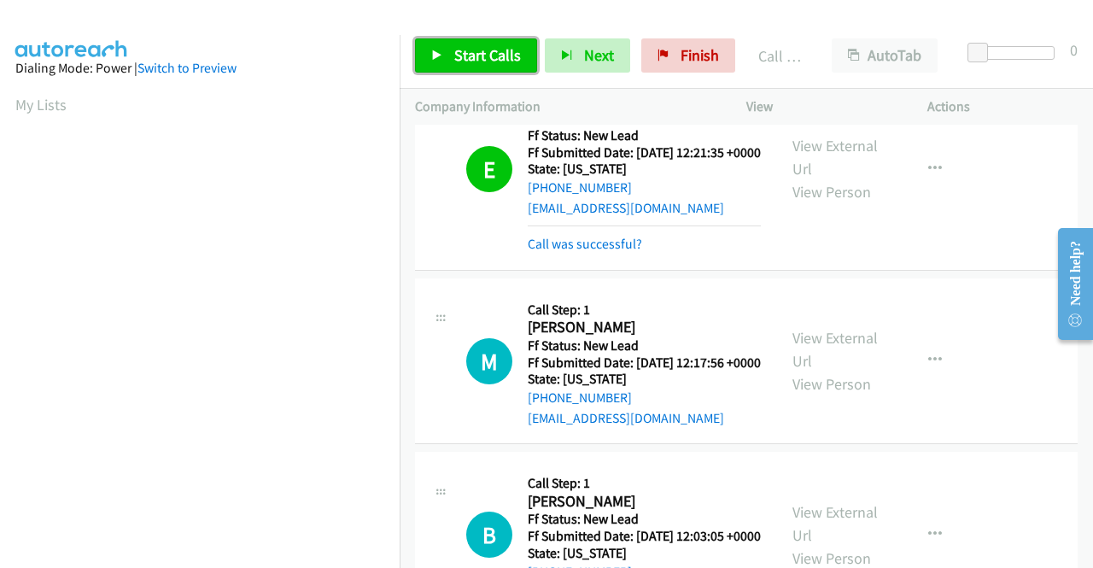
drag, startPoint x: 505, startPoint y: 45, endPoint x: 504, endPoint y: 57, distance: 12.1
click at [505, 45] on span "Start Calls" at bounding box center [487, 55] width 67 height 20
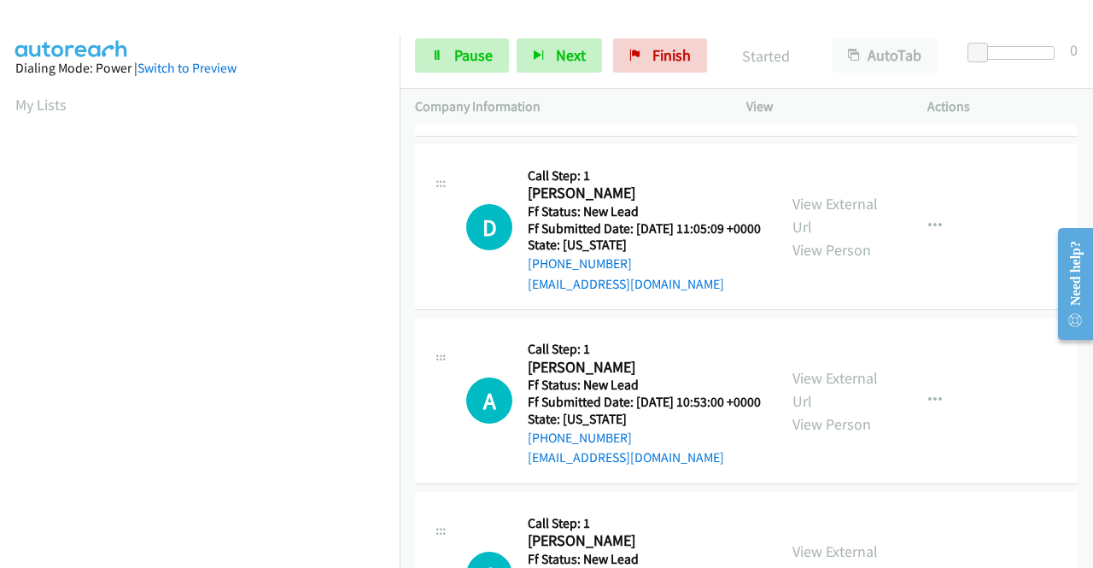
scroll to position [3764, 0]
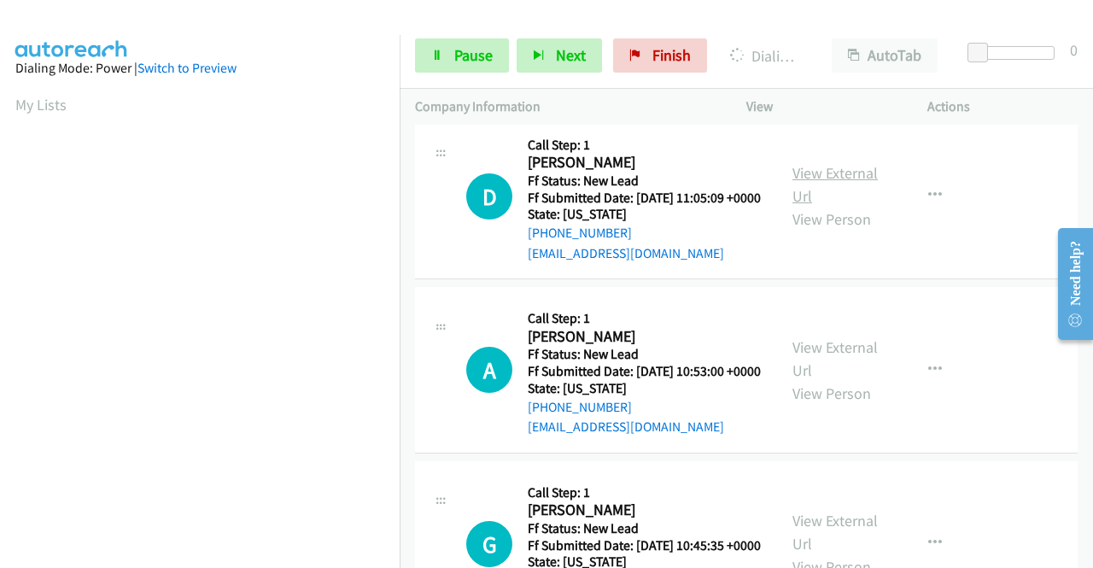
click at [830, 206] on link "View External Url" at bounding box center [834, 184] width 85 height 43
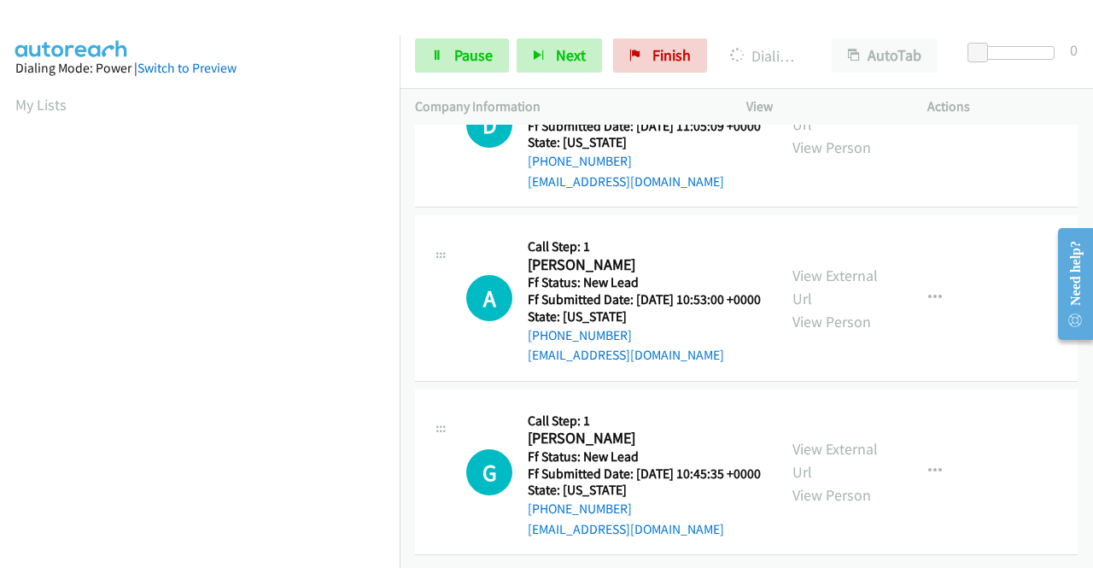
scroll to position [4021, 0]
click at [847, 308] on link "View External Url" at bounding box center [834, 286] width 85 height 43
click at [825, 439] on link "View External Url" at bounding box center [834, 460] width 85 height 43
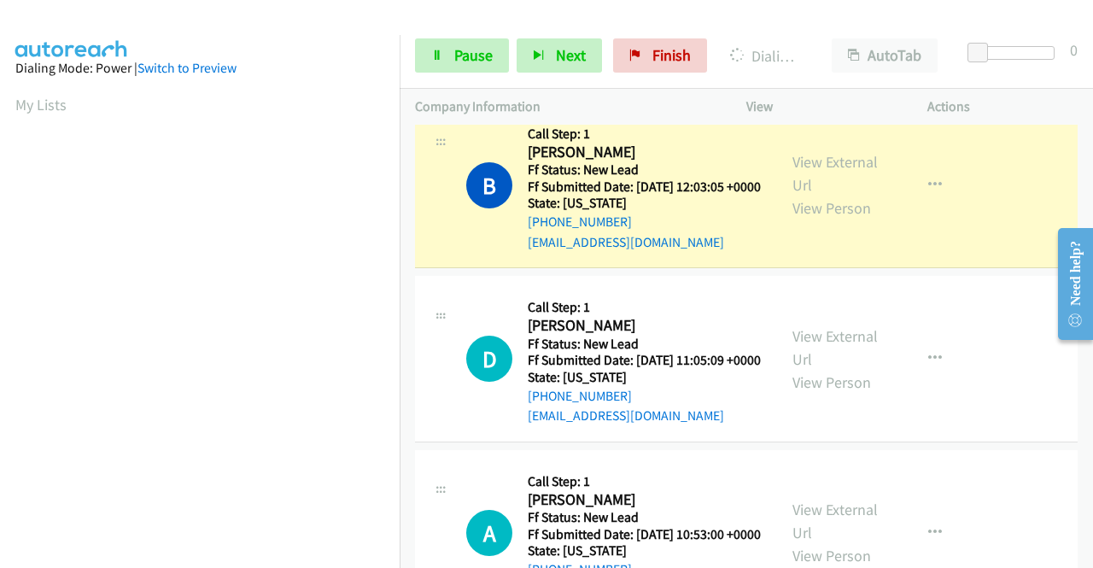
scroll to position [389, 0]
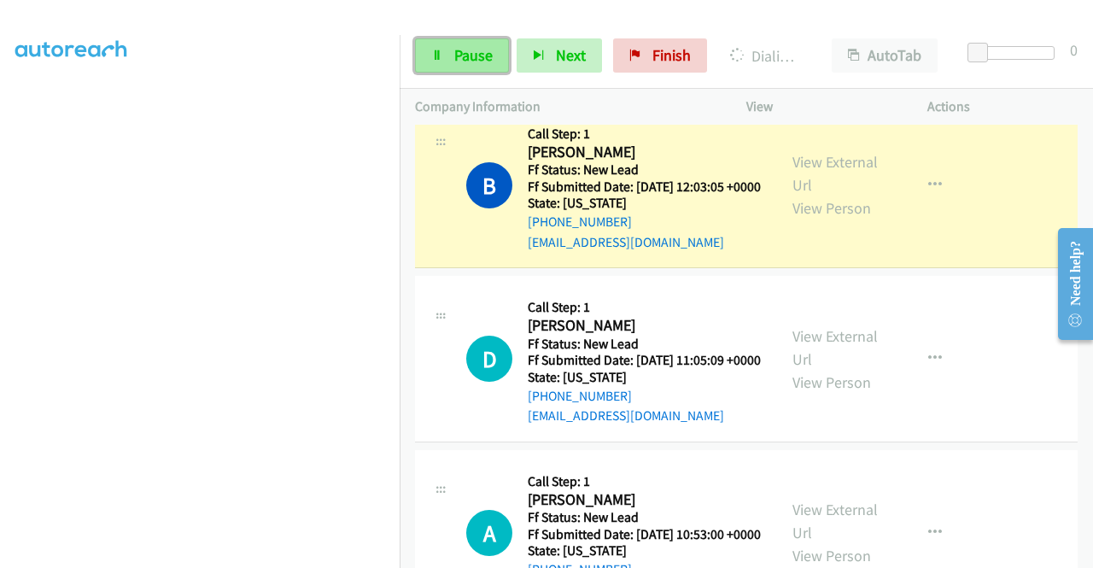
click at [478, 57] on span "Pause" at bounding box center [473, 55] width 38 height 20
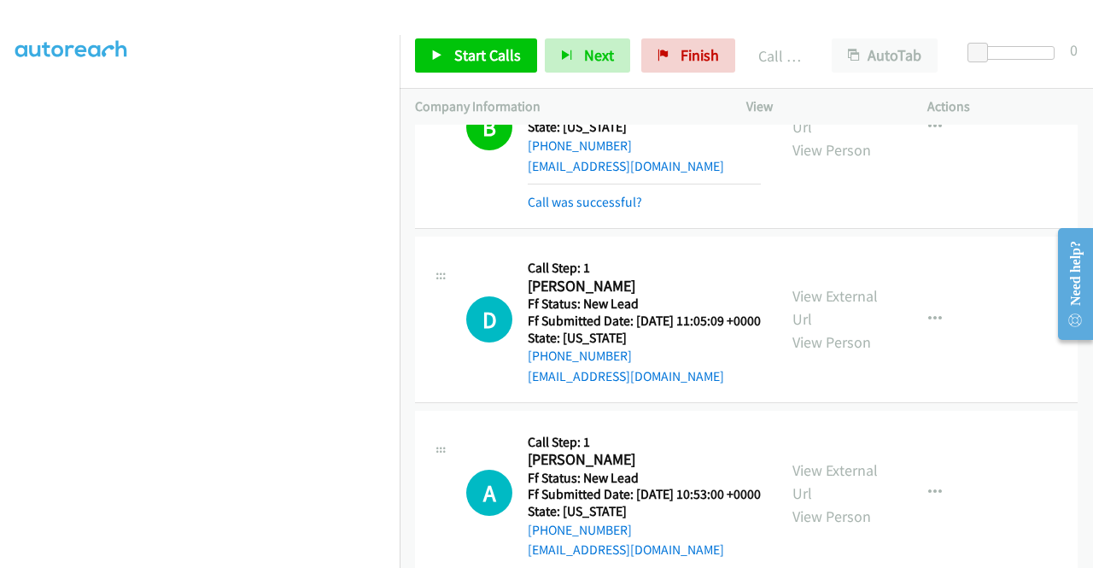
scroll to position [3809, 0]
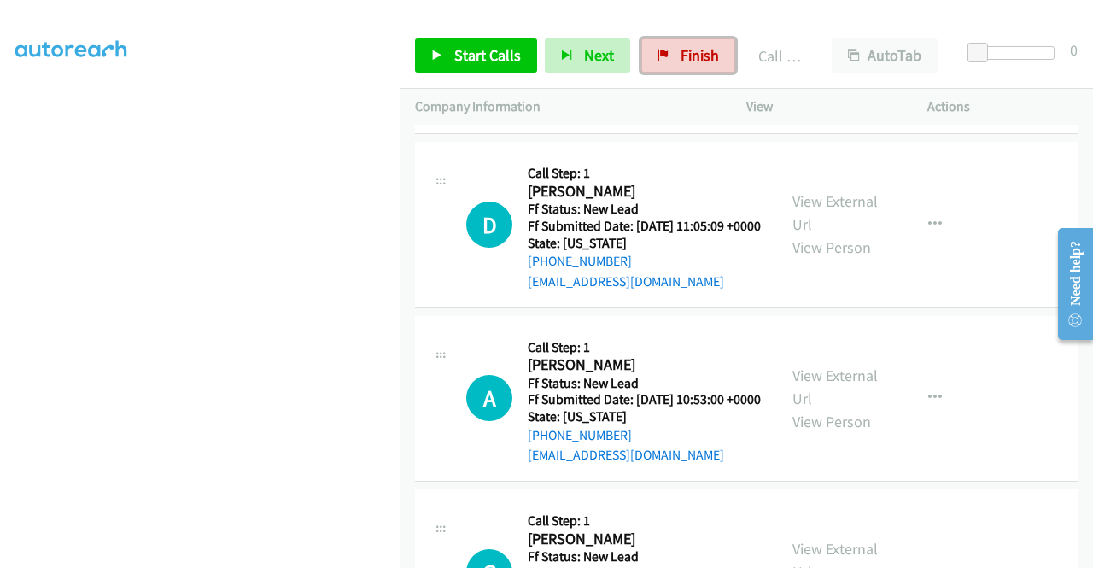
drag, startPoint x: 678, startPoint y: 55, endPoint x: 711, endPoint y: 459, distance: 405.1
click at [680, 55] on span "Finish" at bounding box center [699, 55] width 38 height 20
